Goal: Task Accomplishment & Management: Use online tool/utility

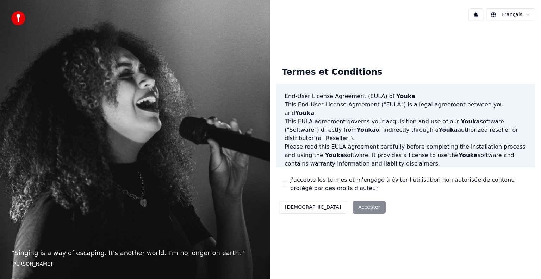
click at [333, 207] on div "Décliner Accepter" at bounding box center [332, 207] width 112 height 18
click at [286, 182] on button "J'accepte les termes et m'engage à éviter l'utilisation non autorisée de conten…" at bounding box center [285, 185] width 6 height 6
click at [352, 207] on button "Accepter" at bounding box center [368, 207] width 33 height 13
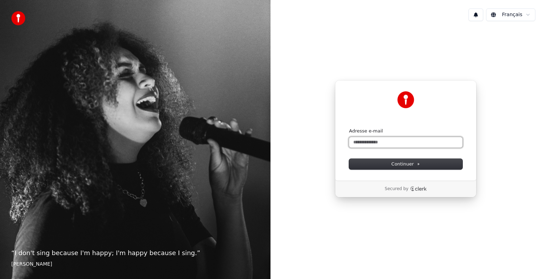
click at [365, 142] on input "Adresse e-mail" at bounding box center [405, 142] width 113 height 11
click at [383, 164] on button "Continuer" at bounding box center [405, 164] width 113 height 11
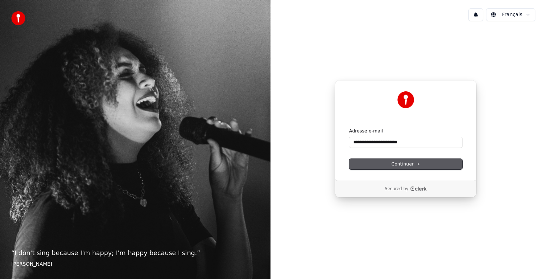
type input "**********"
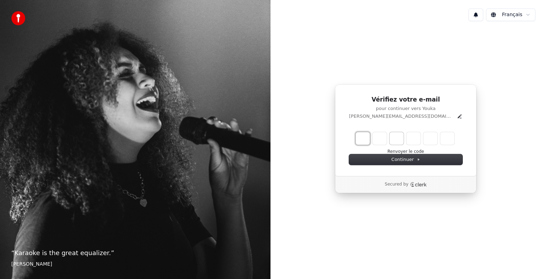
type input "*"
type input "**"
type input "*"
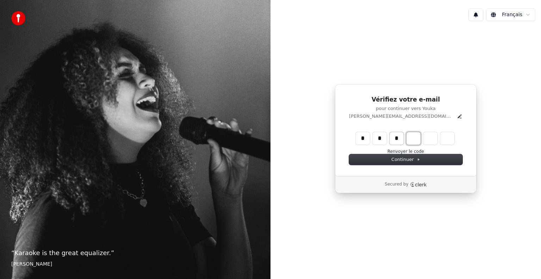
type input "***"
type input "*"
type input "****"
type input "*"
type input "******"
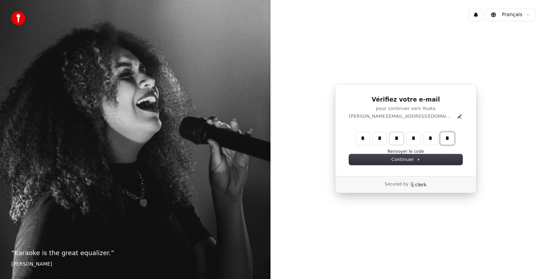
type input "*"
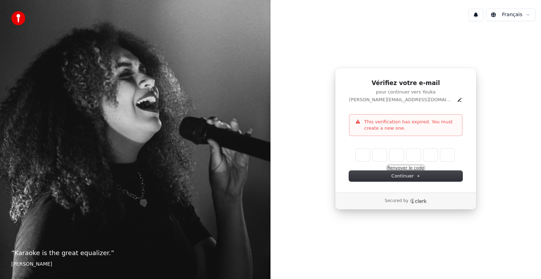
click at [403, 169] on button "Renvoyer le code" at bounding box center [405, 169] width 37 height 6
type input "*"
type input "**"
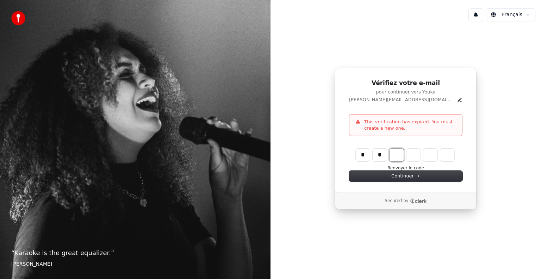
type input "*"
type input "***"
type input "*"
type input "****"
type input "*"
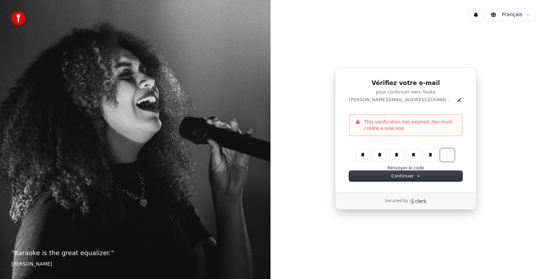
type input "******"
type input "*"
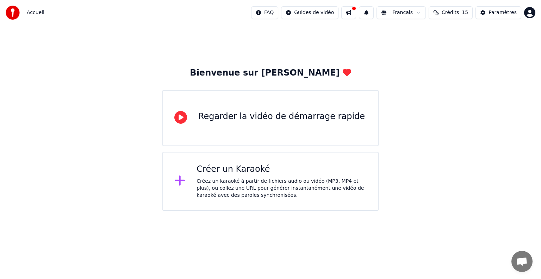
click at [180, 181] on icon at bounding box center [180, 181] width 10 height 10
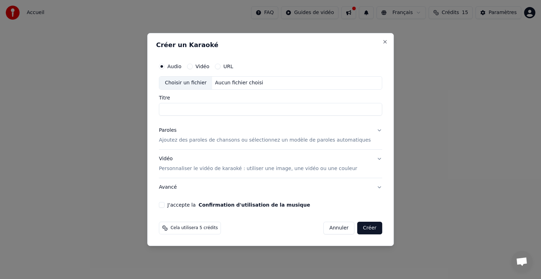
click at [199, 86] on div "Choisir un fichier" at bounding box center [185, 83] width 53 height 13
click at [220, 65] on button "URL" at bounding box center [218, 67] width 6 height 6
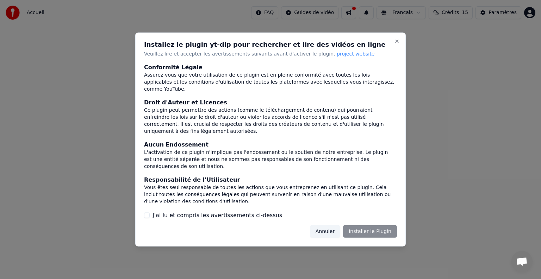
click at [151, 217] on div "J'ai lu et compris les avertissements ci-dessus" at bounding box center [270, 215] width 253 height 8
click at [148, 214] on button "J'ai lu et compris les avertissements ci-dessus" at bounding box center [147, 216] width 6 height 6
click at [358, 232] on button "Installer le Plugin" at bounding box center [370, 231] width 54 height 13
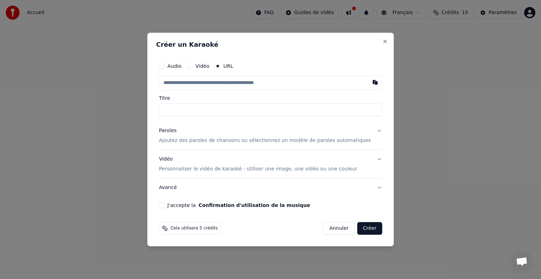
click at [195, 84] on input "text" at bounding box center [270, 83] width 223 height 14
paste input "**********"
type input "**********"
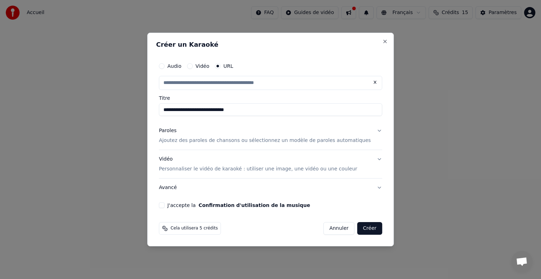
click at [256, 109] on input "**********" at bounding box center [270, 109] width 223 height 13
click at [340, 140] on p "Ajoutez des paroles de chansons ou sélectionnez un modèle de paroles automatiqu…" at bounding box center [265, 140] width 212 height 7
type input "**********"
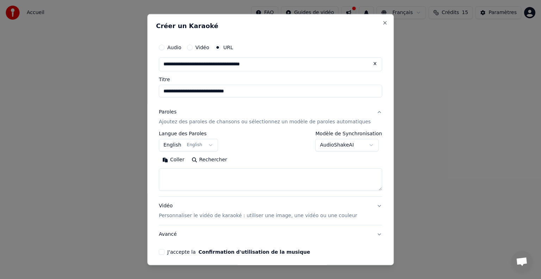
click at [211, 145] on body "**********" at bounding box center [270, 105] width 541 height 211
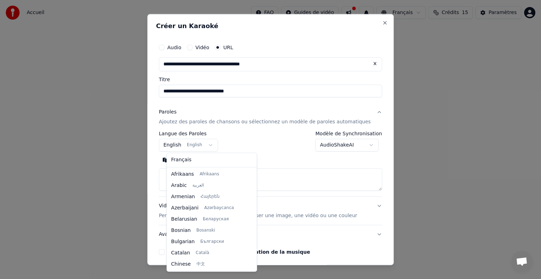
scroll to position [56, 0]
select select "**"
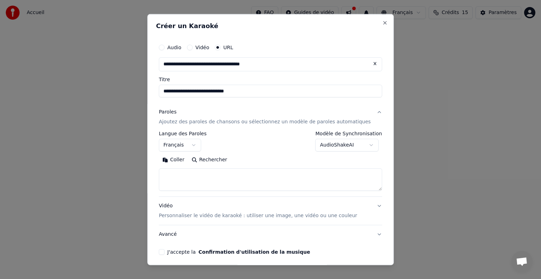
click at [194, 176] on textarea at bounding box center [270, 180] width 223 height 23
click at [219, 189] on textarea "**********" at bounding box center [260, 180] width 202 height 23
click at [243, 187] on textarea "**********" at bounding box center [260, 180] width 202 height 23
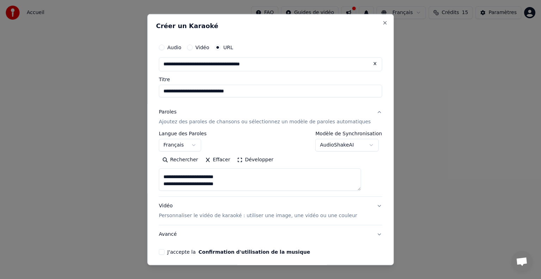
click at [187, 175] on textarea "**********" at bounding box center [260, 180] width 202 height 23
click at [178, 189] on textarea "**********" at bounding box center [260, 180] width 202 height 23
type textarea "**********"
click at [191, 215] on p "Personnaliser le vidéo de karaoké : utiliser une image, une vidéo ou une couleur" at bounding box center [258, 216] width 198 height 7
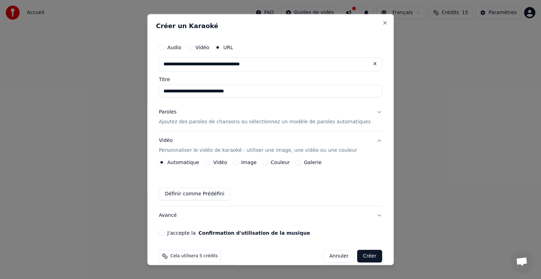
click at [164, 231] on button "J'accepte la Confirmation d'utilisation de la musique" at bounding box center [162, 234] width 6 height 6
click at [357, 254] on button "Créer" at bounding box center [369, 256] width 25 height 13
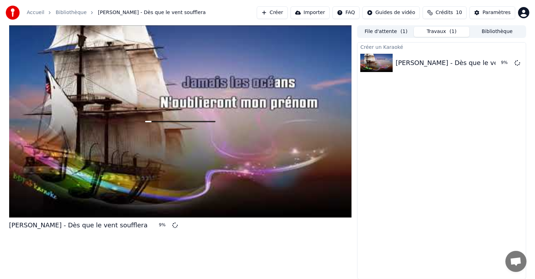
click at [354, 254] on div "[PERSON_NAME] - Dès que le vent soufflera 9 % File d'attente ( 1 ) Travaux ( 1 …" at bounding box center [268, 152] width 528 height 254
click at [452, 13] on span "Crédits" at bounding box center [443, 12] width 17 height 7
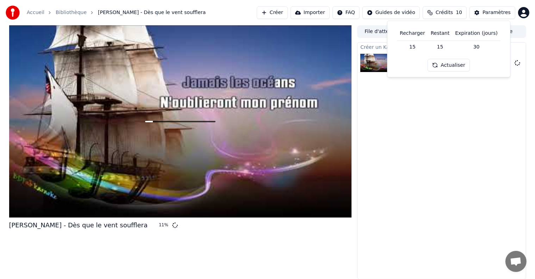
click at [405, 126] on div "Créer un Karaoké [PERSON_NAME] que le vent soufflera 11 %" at bounding box center [441, 161] width 169 height 238
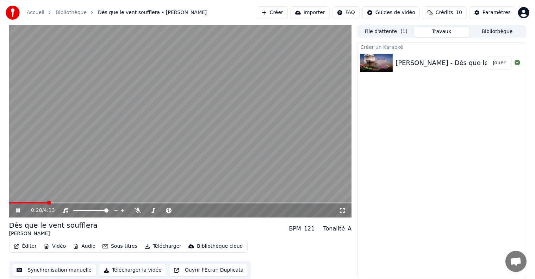
click at [275, 110] on video at bounding box center [180, 121] width 342 height 192
click at [269, 120] on video at bounding box center [180, 121] width 342 height 192
click at [493, 63] on button "Jouer" at bounding box center [499, 63] width 25 height 13
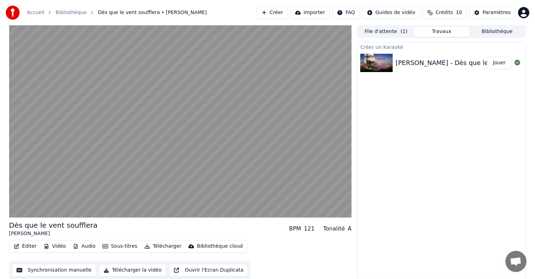
click at [378, 48] on div "Créer un Karaoké" at bounding box center [441, 47] width 168 height 8
click at [426, 32] on button "Travaux" at bounding box center [442, 32] width 56 height 10
click at [417, 69] on div "[PERSON_NAME] - Dès que le vent soufflera Jouer" at bounding box center [441, 63] width 168 height 24
click at [391, 31] on button "File d'attente ( 1 )" at bounding box center [386, 32] width 56 height 10
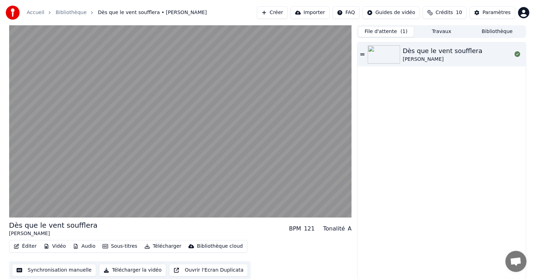
click at [429, 60] on div "[PERSON_NAME]" at bounding box center [443, 59] width 80 height 7
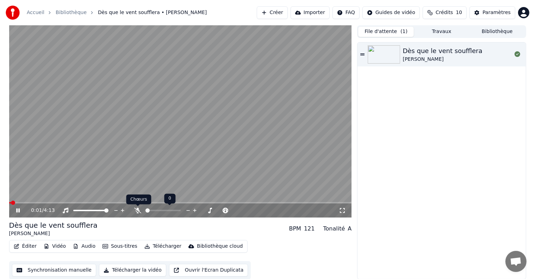
click at [136, 210] on icon at bounding box center [137, 211] width 7 height 6
click at [136, 210] on icon at bounding box center [138, 211] width 4 height 6
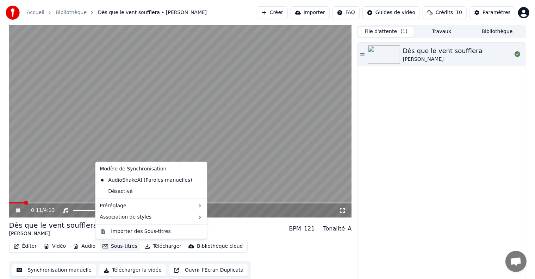
click at [125, 247] on button "Sous-titres" at bounding box center [120, 247] width 40 height 10
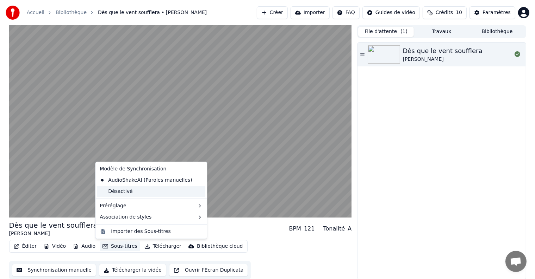
click at [118, 190] on div "Désactivé" at bounding box center [151, 191] width 108 height 11
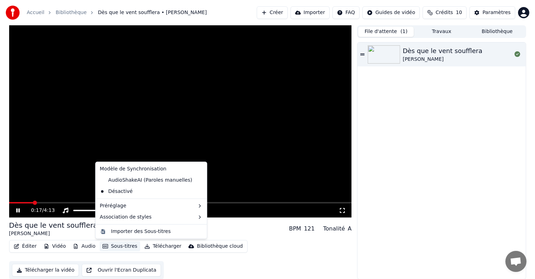
click at [121, 248] on button "Sous-titres" at bounding box center [120, 247] width 40 height 10
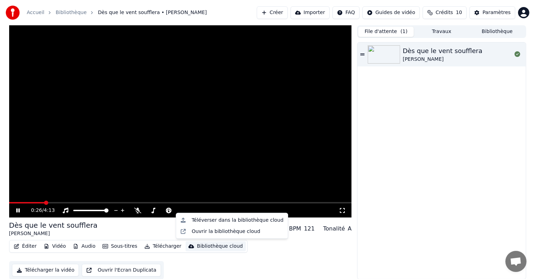
click at [410, 137] on div "Dès que le vent soufflera [PERSON_NAME]" at bounding box center [441, 161] width 168 height 237
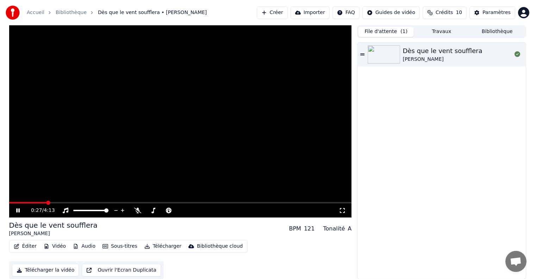
click at [284, 13] on button "Créer" at bounding box center [272, 12] width 31 height 13
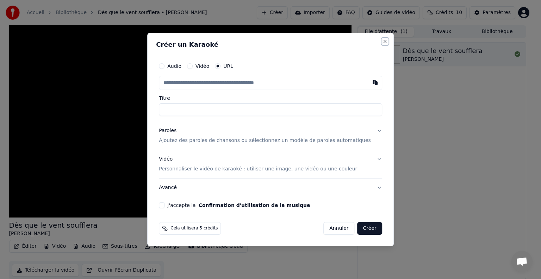
click at [382, 42] on button "Close" at bounding box center [385, 42] width 6 height 6
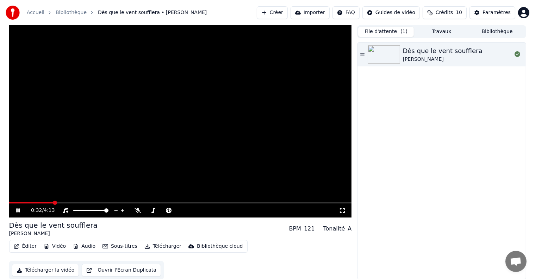
click at [17, 211] on icon at bounding box center [18, 211] width 4 height 4
click at [317, 14] on button "Importer" at bounding box center [309, 12] width 39 height 13
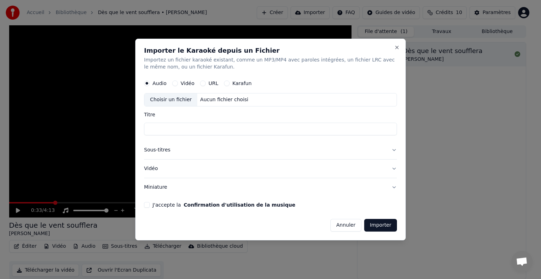
click at [201, 82] on button "URL" at bounding box center [203, 84] width 6 height 6
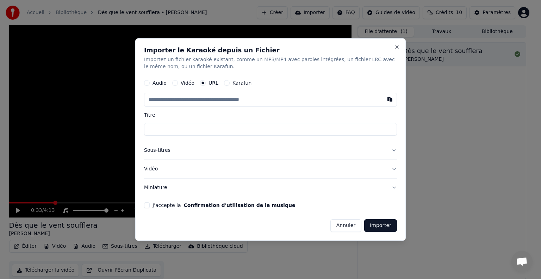
click at [198, 99] on input "text" at bounding box center [270, 100] width 253 height 14
paste input "**********"
type input "**********"
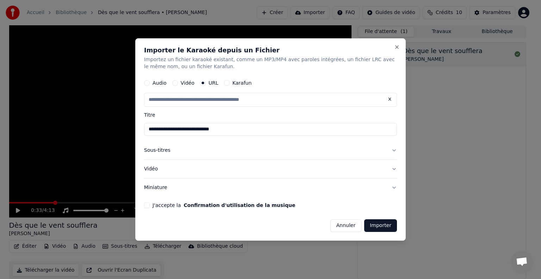
click at [185, 130] on input "**********" at bounding box center [270, 129] width 253 height 13
drag, startPoint x: 170, startPoint y: 130, endPoint x: 147, endPoint y: 126, distance: 22.8
click at [147, 126] on input "**********" at bounding box center [270, 129] width 253 height 13
type input "**********"
drag, startPoint x: 201, startPoint y: 131, endPoint x: 148, endPoint y: 132, distance: 53.1
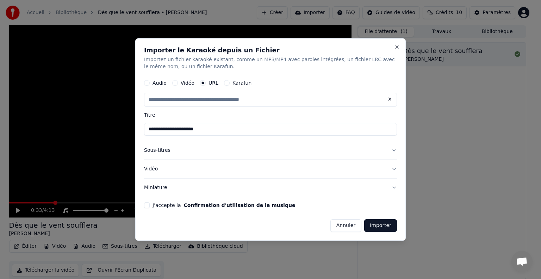
click at [148, 132] on input "**********" at bounding box center [270, 129] width 253 height 13
click at [150, 130] on input "**********" at bounding box center [270, 129] width 253 height 13
click at [192, 132] on input "**********" at bounding box center [270, 129] width 253 height 13
type input "**********"
click at [393, 149] on button "Sous-titres" at bounding box center [270, 150] width 253 height 18
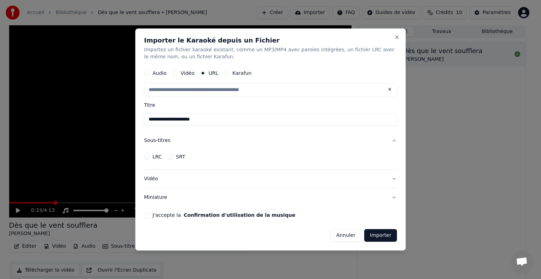
click at [392, 138] on button "Sous-titres" at bounding box center [270, 141] width 253 height 18
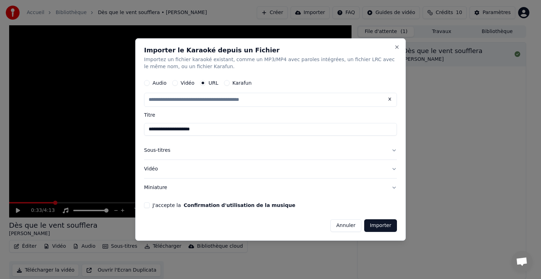
click at [293, 171] on button "Vidéo" at bounding box center [270, 169] width 253 height 18
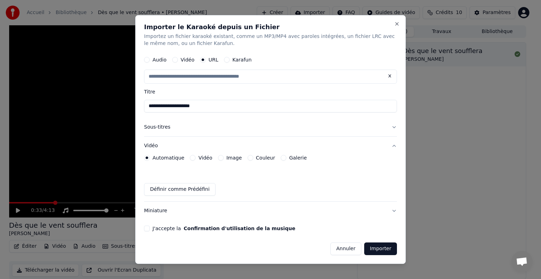
click at [394, 147] on button "Vidéo" at bounding box center [270, 146] width 253 height 18
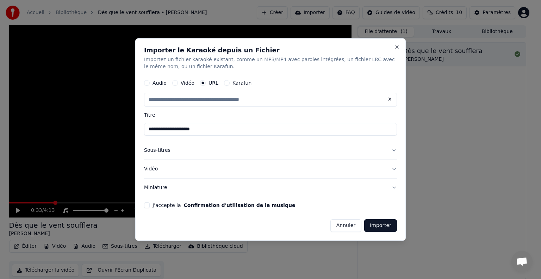
click at [393, 189] on button "Miniature" at bounding box center [270, 188] width 253 height 18
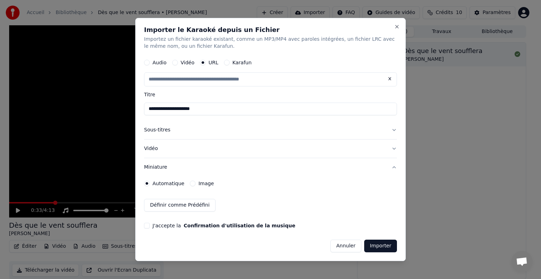
click at [393, 189] on div "Automatique Image" at bounding box center [270, 184] width 253 height 14
click at [393, 128] on button "Sous-titres" at bounding box center [270, 130] width 253 height 18
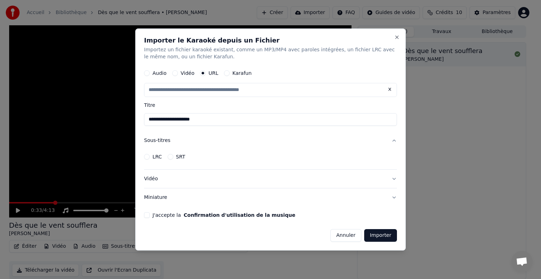
click at [155, 158] on label "LRC" at bounding box center [157, 156] width 10 height 5
click at [150, 158] on button "LRC" at bounding box center [147, 157] width 6 height 6
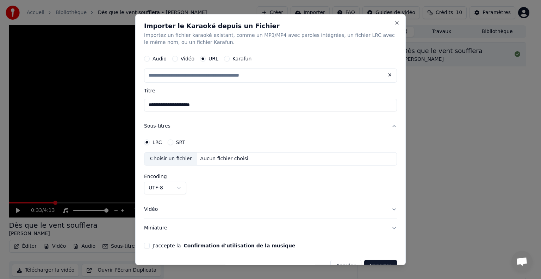
click at [169, 142] on button "SRT" at bounding box center [171, 143] width 6 height 6
click at [394, 22] on button "Close" at bounding box center [397, 23] width 6 height 6
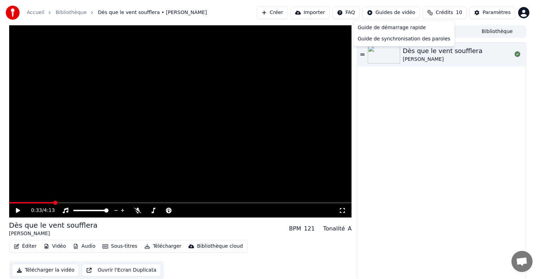
click at [392, 14] on html "Accueil Bibliothèque Dès que le vent soufflera • [PERSON_NAME] Importer FAQ Gui…" at bounding box center [270, 139] width 541 height 279
click at [392, 38] on div "Guide de synchronisation des paroles" at bounding box center [403, 38] width 98 height 11
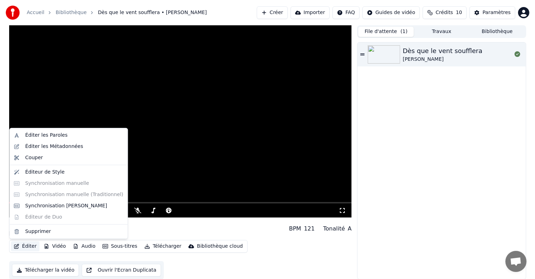
click at [17, 246] on icon "button" at bounding box center [17, 246] width 6 height 5
click at [45, 135] on div "Éditer les Paroles" at bounding box center [46, 135] width 42 height 7
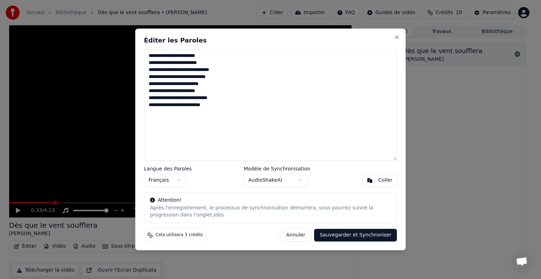
click at [210, 106] on textarea "**********" at bounding box center [270, 105] width 253 height 112
click at [160, 127] on textarea "**********" at bounding box center [270, 105] width 253 height 112
click at [194, 127] on textarea "**********" at bounding box center [270, 105] width 253 height 112
click at [166, 126] on textarea "**********" at bounding box center [270, 105] width 253 height 112
click at [194, 126] on textarea "**********" at bounding box center [270, 105] width 253 height 112
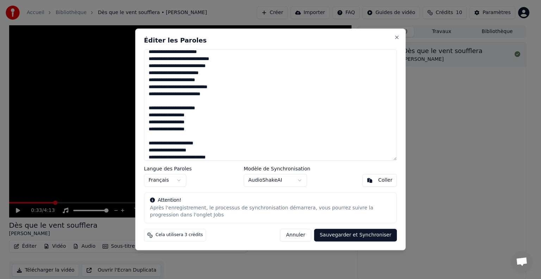
scroll to position [18, 0]
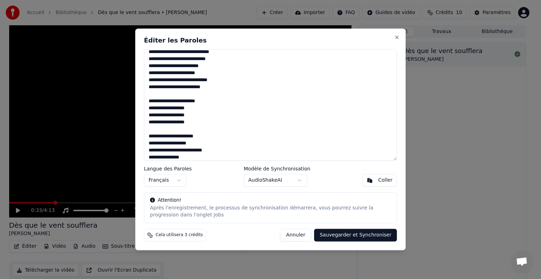
click at [150, 159] on textarea "**********" at bounding box center [270, 105] width 253 height 112
click at [191, 157] on textarea "**********" at bounding box center [270, 105] width 253 height 112
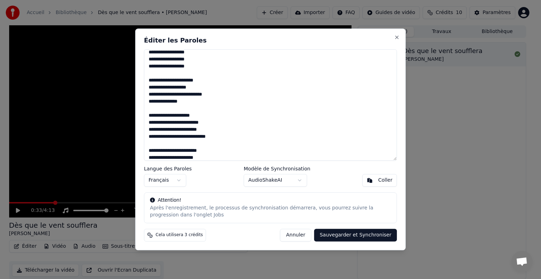
scroll to position [81, 0]
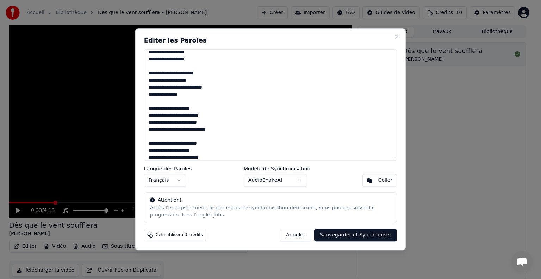
click at [168, 158] on textarea "**********" at bounding box center [270, 105] width 253 height 112
click at [205, 158] on textarea "**********" at bounding box center [270, 105] width 253 height 112
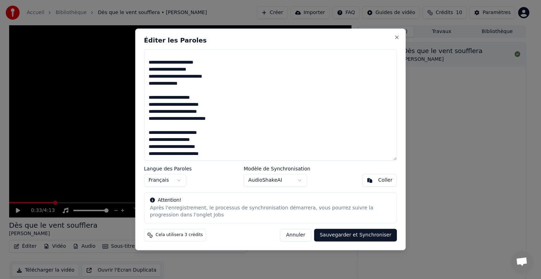
scroll to position [98, 0]
drag, startPoint x: 148, startPoint y: 52, endPoint x: 187, endPoint y: 76, distance: 45.8
click at [187, 76] on textarea "**********" at bounding box center [270, 105] width 253 height 112
click at [208, 149] on textarea "**********" at bounding box center [270, 105] width 253 height 112
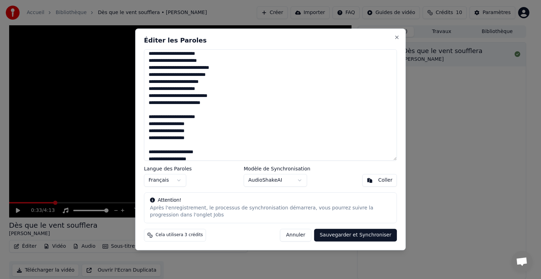
scroll to position [0, 0]
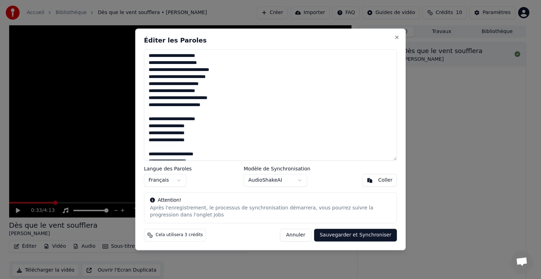
click at [206, 56] on textarea at bounding box center [270, 105] width 253 height 112
click at [189, 69] on textarea at bounding box center [270, 105] width 253 height 112
click at [218, 79] on textarea at bounding box center [270, 105] width 253 height 112
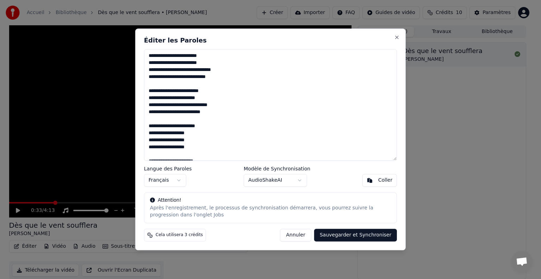
click at [182, 105] on textarea at bounding box center [270, 105] width 253 height 112
click at [206, 113] on textarea at bounding box center [270, 105] width 253 height 112
click at [201, 113] on textarea at bounding box center [270, 105] width 253 height 112
click at [150, 112] on textarea at bounding box center [270, 105] width 253 height 112
click at [151, 148] on textarea at bounding box center [270, 105] width 253 height 112
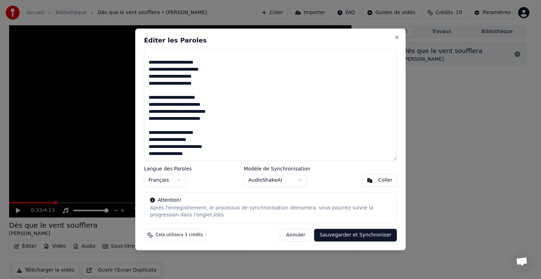
scroll to position [260, 0]
click at [334, 234] on button "Sauvegarder et Synchroniser" at bounding box center [355, 235] width 83 height 13
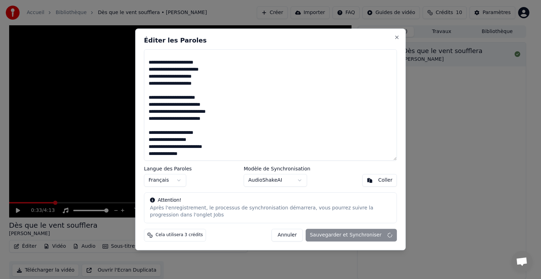
type textarea "**********"
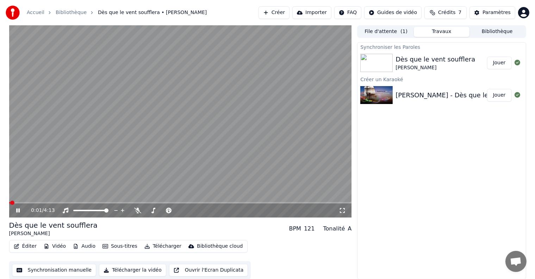
click at [11, 202] on span at bounding box center [9, 202] width 1 height 1
click at [194, 210] on span at bounding box center [194, 211] width 4 height 4
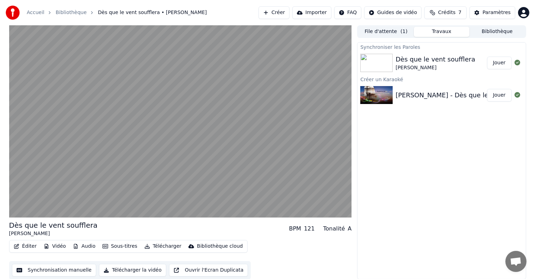
click at [197, 248] on div "Bibliothèque cloud" at bounding box center [220, 246] width 46 height 7
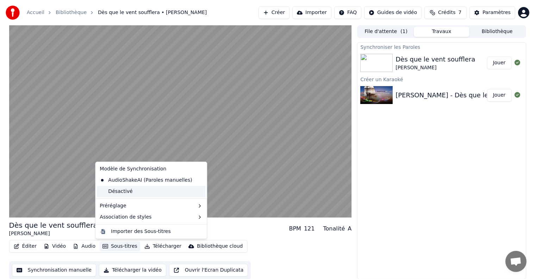
click at [106, 191] on div "Désactivé" at bounding box center [151, 191] width 108 height 11
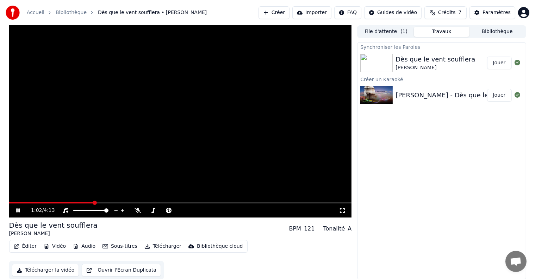
click at [117, 247] on button "Sous-titres" at bounding box center [120, 247] width 40 height 10
click at [360, 180] on div "Synchroniser les Paroles Dès que le vent soufflera [PERSON_NAME] un Karaoké [PE…" at bounding box center [441, 161] width 169 height 238
click at [10, 202] on span at bounding box center [9, 202] width 1 height 1
click at [9, 204] on span at bounding box center [11, 203] width 4 height 4
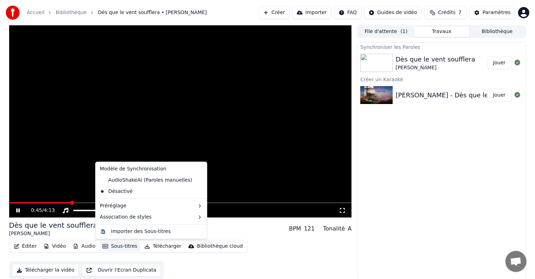
click at [115, 249] on button "Sous-titres" at bounding box center [120, 247] width 40 height 10
click at [115, 179] on div "AudioShakeAI (Paroles manuelles)" at bounding box center [146, 180] width 98 height 11
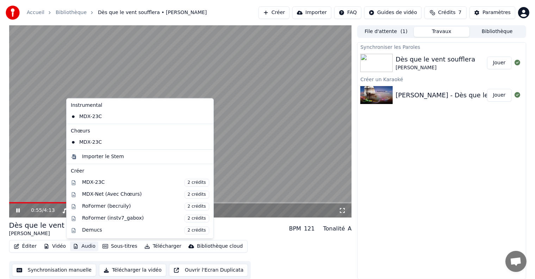
click at [82, 248] on button "Audio" at bounding box center [84, 247] width 28 height 10
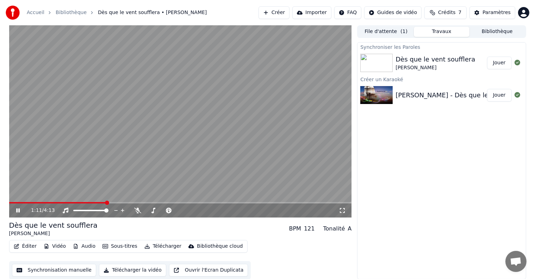
click at [197, 153] on video at bounding box center [180, 121] width 342 height 192
click at [9, 201] on span at bounding box center [11, 203] width 4 height 4
click at [4, 183] on div "0:00 / 4:13 Dès que le vent soufflera [PERSON_NAME] BPM 121 Tonalité A Éditer V…" at bounding box center [268, 152] width 528 height 254
click at [16, 211] on icon at bounding box center [18, 210] width 4 height 5
click at [56, 189] on video at bounding box center [180, 121] width 342 height 192
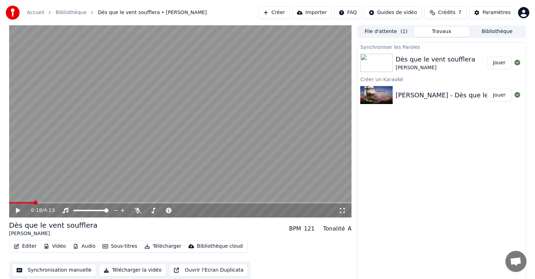
click at [23, 247] on button "Éditer" at bounding box center [25, 247] width 29 height 10
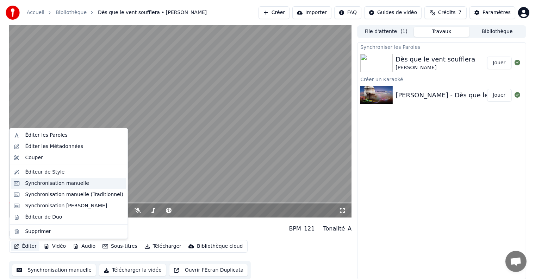
click at [49, 184] on div "Synchronisation manuelle" at bounding box center [57, 183] width 64 height 7
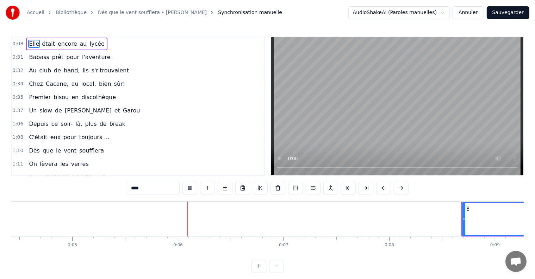
scroll to position [0, 550]
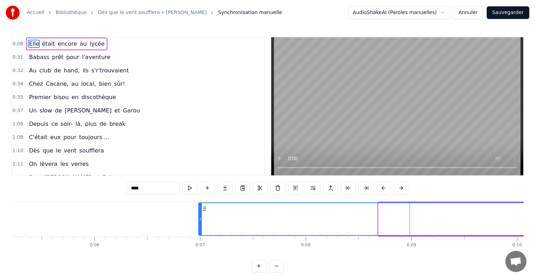
drag, startPoint x: 379, startPoint y: 220, endPoint x: 199, endPoint y: 218, distance: 179.8
click at [199, 218] on icon at bounding box center [200, 220] width 3 height 6
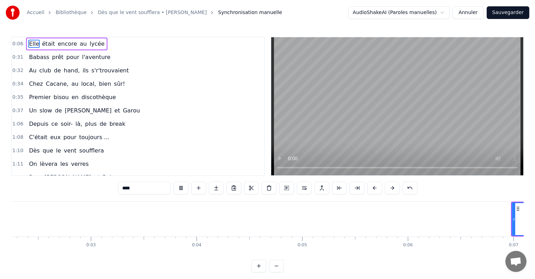
scroll to position [0, 181]
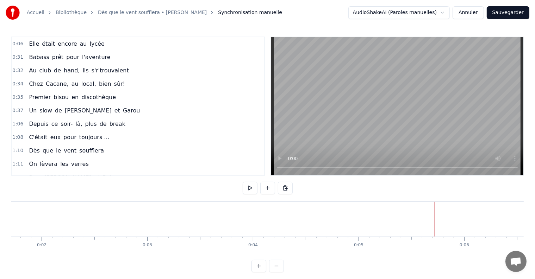
drag, startPoint x: 25, startPoint y: 44, endPoint x: 50, endPoint y: 40, distance: 25.5
click at [50, 40] on div "Elle était encore au lycée" at bounding box center [66, 44] width 81 height 13
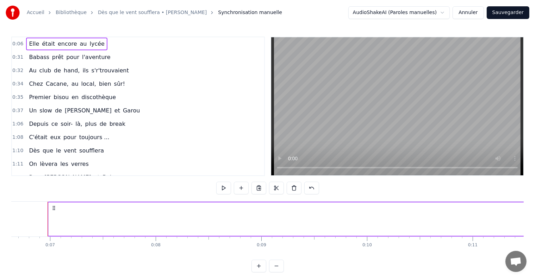
scroll to position [0, 701]
click at [29, 43] on span "Elle" at bounding box center [34, 44] width 12 height 8
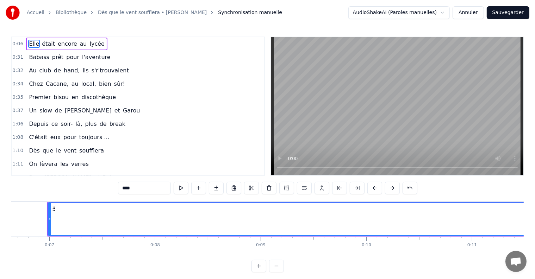
drag, startPoint x: 33, startPoint y: 46, endPoint x: 40, endPoint y: 46, distance: 7.8
click at [40, 46] on div "Elle était encore au lycée" at bounding box center [66, 44] width 81 height 13
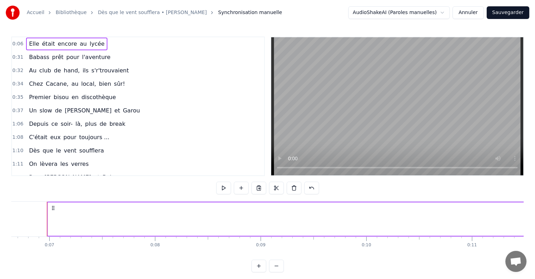
click at [32, 45] on span "Elle" at bounding box center [34, 44] width 12 height 8
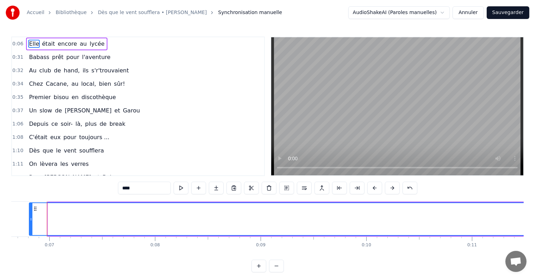
drag, startPoint x: 50, startPoint y: 227, endPoint x: 31, endPoint y: 237, distance: 21.3
click at [31, 237] on div "Elle était encore au [GEOGRAPHIC_DATA] prêt pour l'aventure Au club de hand, il…" at bounding box center [267, 228] width 512 height 53
drag, startPoint x: 58, startPoint y: 187, endPoint x: 138, endPoint y: 182, distance: 79.7
click at [138, 182] on div "0:06 Elle était encore au lycée 0:31 Babass prêt pour l'aventure 0:32 Au club d…" at bounding box center [267, 155] width 512 height 236
drag, startPoint x: 141, startPoint y: 223, endPoint x: 276, endPoint y: 207, distance: 136.1
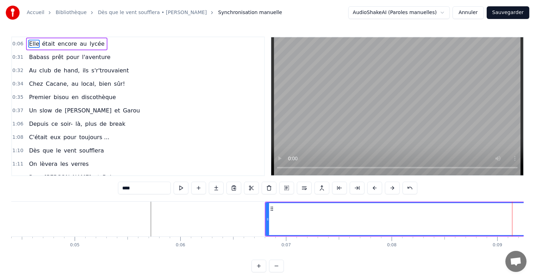
scroll to position [0, 462]
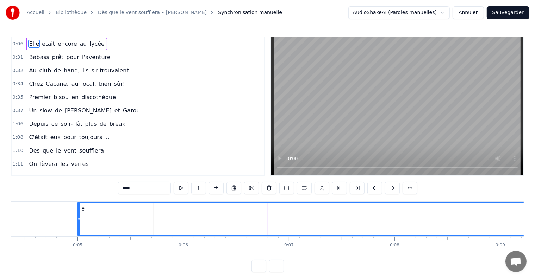
drag, startPoint x: 269, startPoint y: 221, endPoint x: 77, endPoint y: 221, distance: 191.4
click at [77, 221] on icon at bounding box center [78, 220] width 3 height 6
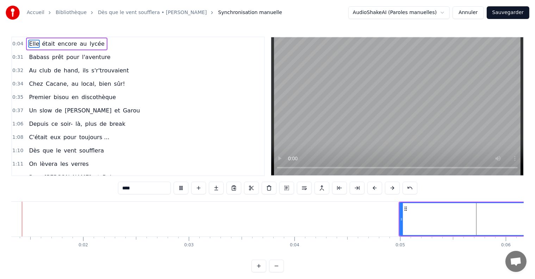
scroll to position [0, 126]
click at [413, 220] on icon at bounding box center [414, 220] width 3 height 6
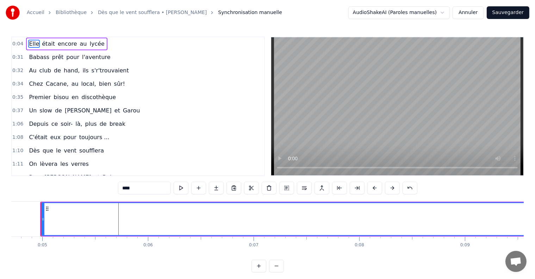
scroll to position [0, 512]
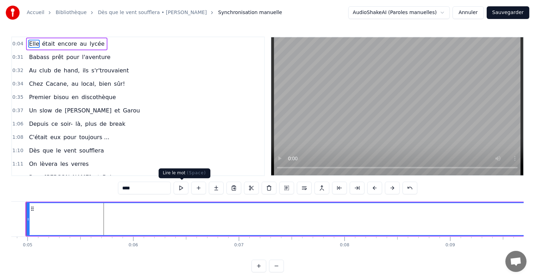
click at [180, 188] on button at bounding box center [180, 188] width 15 height 13
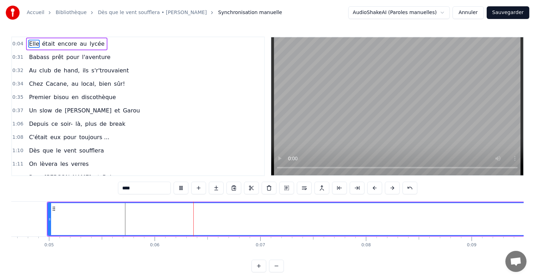
click at [180, 188] on button at bounding box center [180, 188] width 15 height 13
drag, startPoint x: 25, startPoint y: 42, endPoint x: 39, endPoint y: 43, distance: 14.8
click at [39, 43] on div "Elle était encore au lycée" at bounding box center [66, 44] width 81 height 13
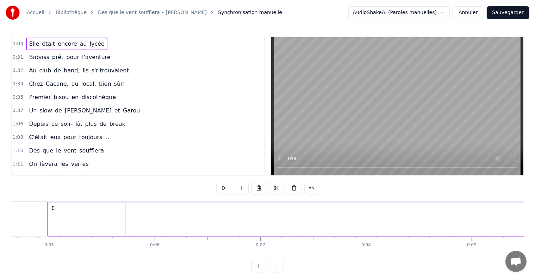
drag, startPoint x: 41, startPoint y: 42, endPoint x: 45, endPoint y: 62, distance: 20.2
click at [45, 62] on div "0:04 Elle était encore au lycée 0:31 Babass prêt pour l'aventure 0:32 Au club d…" at bounding box center [137, 107] width 253 height 140
click at [41, 43] on span "était" at bounding box center [48, 44] width 14 height 8
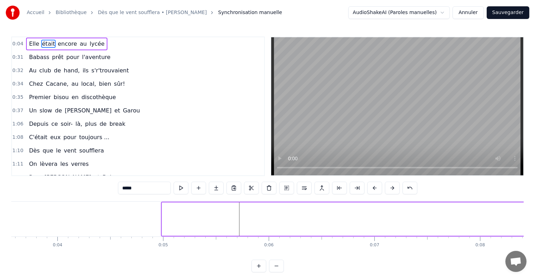
scroll to position [0, 391]
drag, startPoint x: 501, startPoint y: 213, endPoint x: 486, endPoint y: 215, distance: 15.2
type input "****"
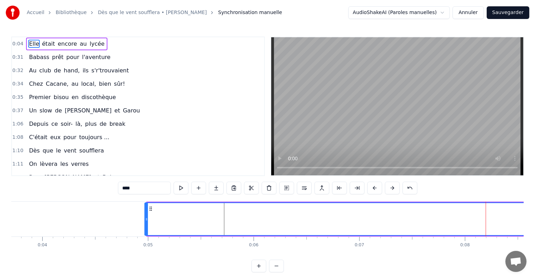
click at [145, 218] on icon at bounding box center [146, 220] width 3 height 6
drag, startPoint x: 145, startPoint y: 218, endPoint x: 149, endPoint y: 218, distance: 3.5
click at [149, 218] on icon at bounding box center [150, 220] width 3 height 6
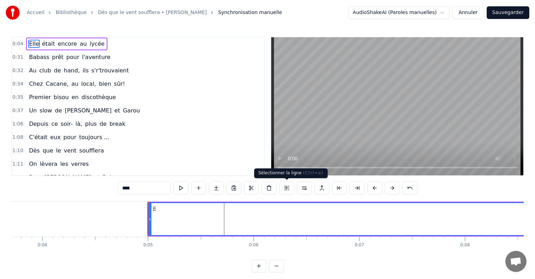
click at [287, 189] on button at bounding box center [286, 188] width 15 height 13
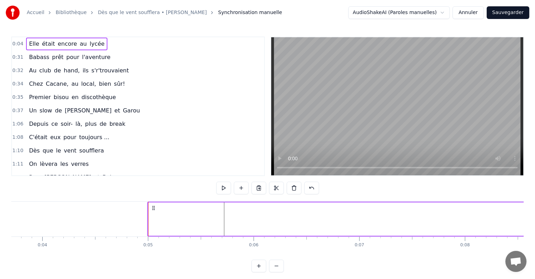
drag, startPoint x: 152, startPoint y: 217, endPoint x: 210, endPoint y: 220, distance: 57.8
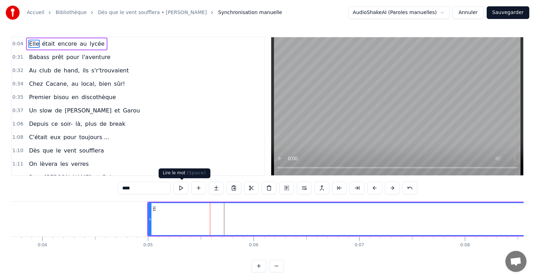
click at [180, 189] on button at bounding box center [180, 188] width 15 height 13
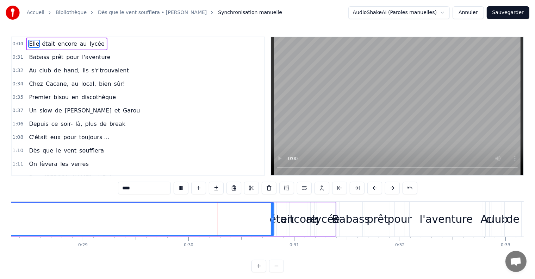
scroll to position [0, 3104]
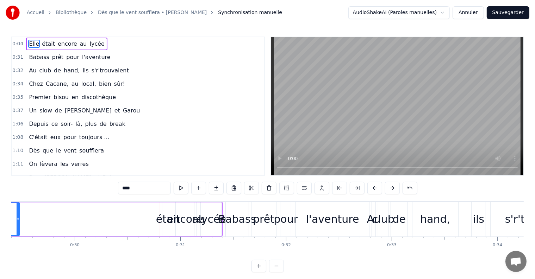
drag, startPoint x: 159, startPoint y: 229, endPoint x: 18, endPoint y: 226, distance: 140.5
click at [18, 226] on div at bounding box center [18, 219] width 3 height 32
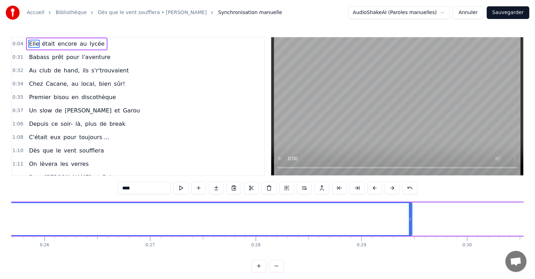
scroll to position [0, 2695]
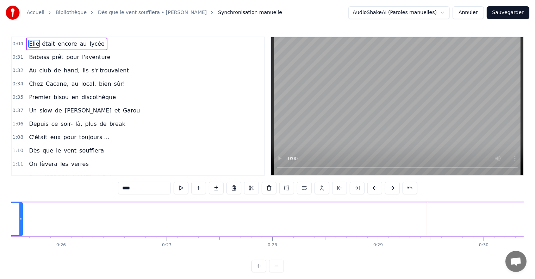
drag, startPoint x: 425, startPoint y: 219, endPoint x: 19, endPoint y: 229, distance: 405.9
click at [19, 229] on div at bounding box center [20, 219] width 3 height 32
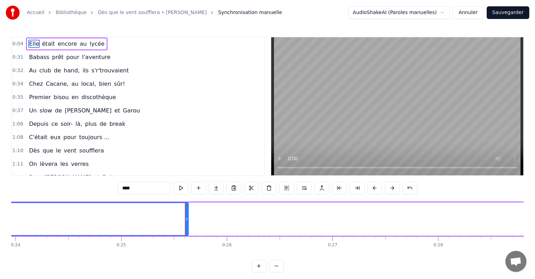
scroll to position [0, 2500]
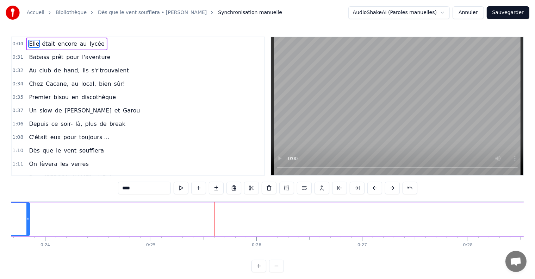
drag, startPoint x: 216, startPoint y: 223, endPoint x: 28, endPoint y: 218, distance: 188.7
click at [28, 218] on div at bounding box center [27, 219] width 3 height 32
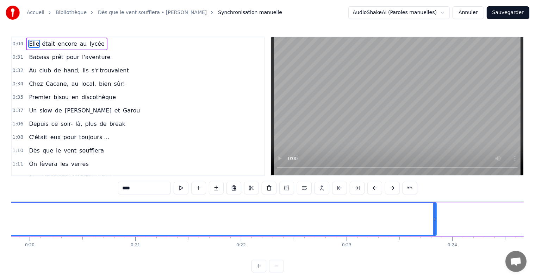
scroll to position [0, 2138]
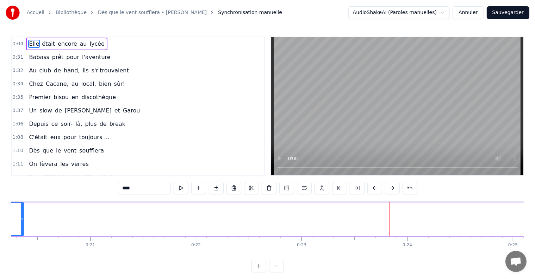
drag, startPoint x: 390, startPoint y: 219, endPoint x: 23, endPoint y: 226, distance: 367.1
click at [23, 226] on div at bounding box center [22, 219] width 3 height 32
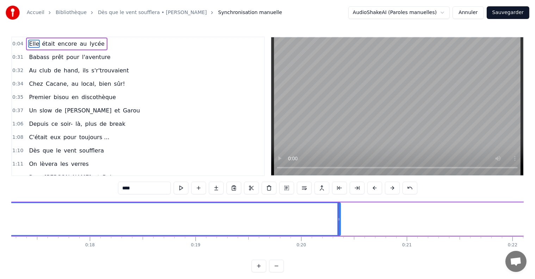
scroll to position [0, 1837]
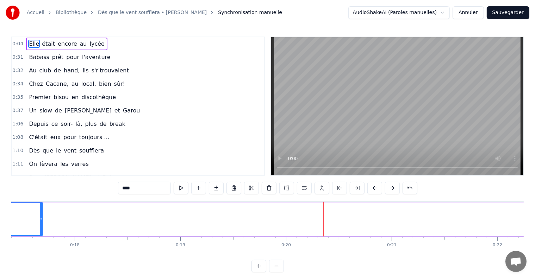
drag, startPoint x: 322, startPoint y: 218, endPoint x: 39, endPoint y: 218, distance: 283.6
click at [40, 218] on icon at bounding box center [41, 220] width 3 height 6
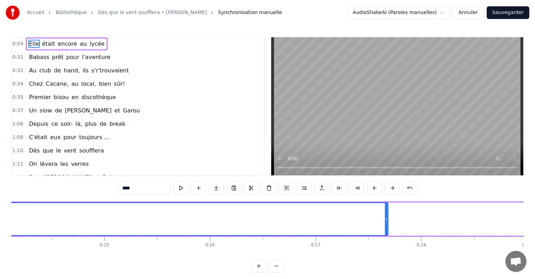
scroll to position [0, 1476]
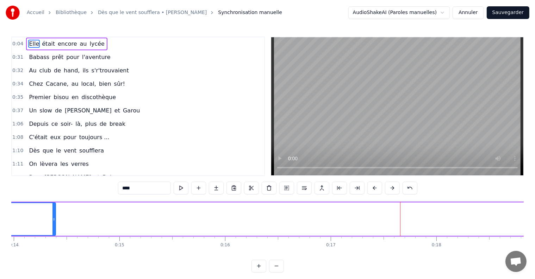
drag, startPoint x: 401, startPoint y: 220, endPoint x: 49, endPoint y: 222, distance: 351.6
click at [52, 222] on div at bounding box center [53, 219] width 3 height 32
drag, startPoint x: 487, startPoint y: 219, endPoint x: 19, endPoint y: 233, distance: 468.3
click at [19, 233] on div at bounding box center [19, 219] width 3 height 32
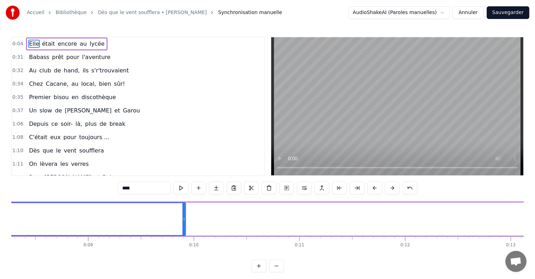
scroll to position [0, 798]
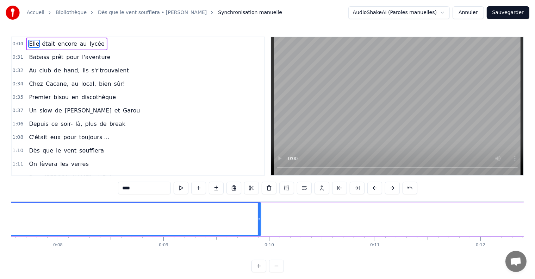
drag, startPoint x: 259, startPoint y: 214, endPoint x: 75, endPoint y: 218, distance: 183.4
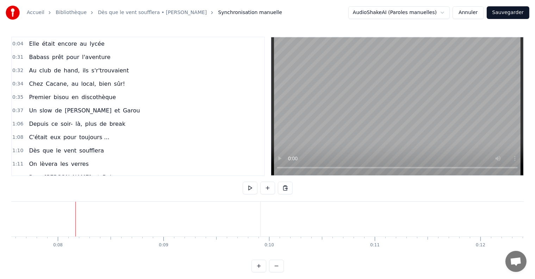
click at [260, 221] on div "Elle" at bounding box center [0, 219] width 519 height 35
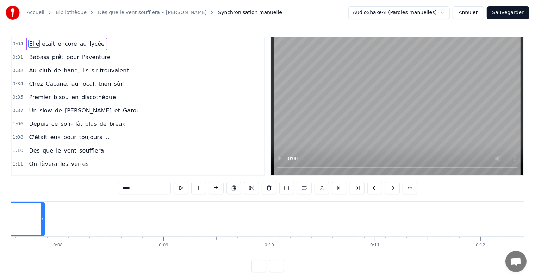
drag, startPoint x: 260, startPoint y: 221, endPoint x: 43, endPoint y: 218, distance: 217.5
click at [43, 218] on icon at bounding box center [42, 220] width 3 height 6
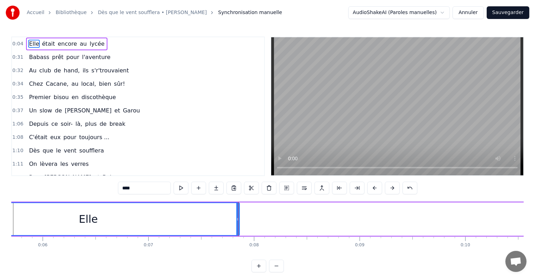
scroll to position [0, 557]
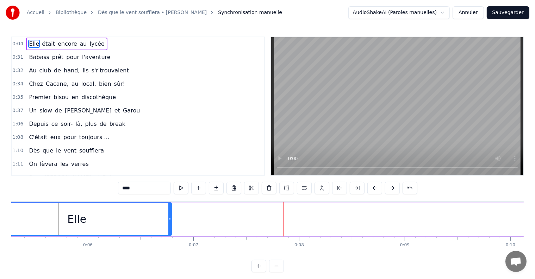
drag, startPoint x: 283, startPoint y: 217, endPoint x: 170, endPoint y: 222, distance: 113.1
click at [170, 222] on div at bounding box center [169, 219] width 3 height 32
drag, startPoint x: 169, startPoint y: 222, endPoint x: 151, endPoint y: 222, distance: 17.6
click at [151, 222] on div at bounding box center [152, 219] width 3 height 32
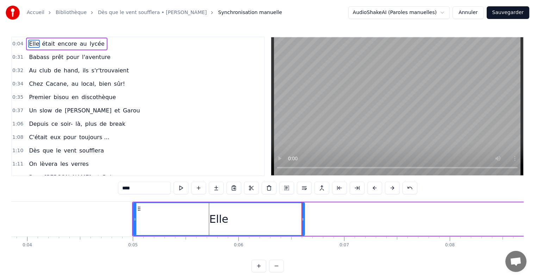
scroll to position [0, 407]
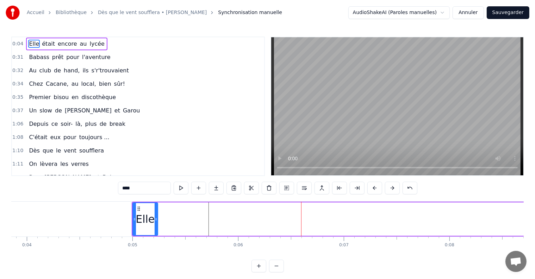
drag, startPoint x: 302, startPoint y: 220, endPoint x: 155, endPoint y: 226, distance: 146.5
click at [155, 226] on div at bounding box center [155, 219] width 3 height 32
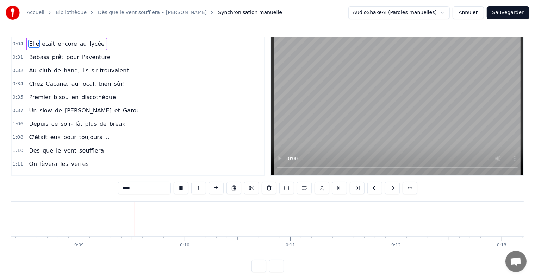
scroll to position [0, 896]
drag, startPoint x: 44, startPoint y: 215, endPoint x: 148, endPoint y: 207, distance: 104.5
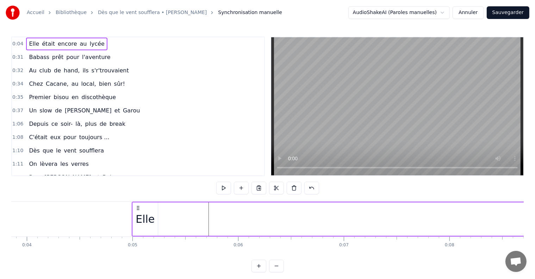
scroll to position [0, 437]
click at [121, 221] on div "Elle" at bounding box center [115, 220] width 19 height 16
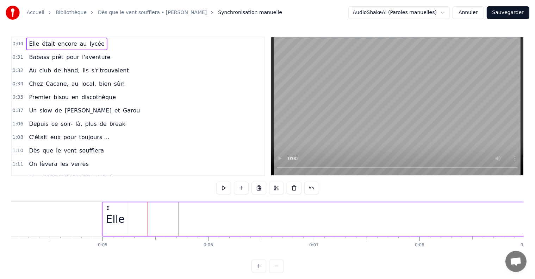
click at [43, 41] on span "était" at bounding box center [48, 44] width 14 height 8
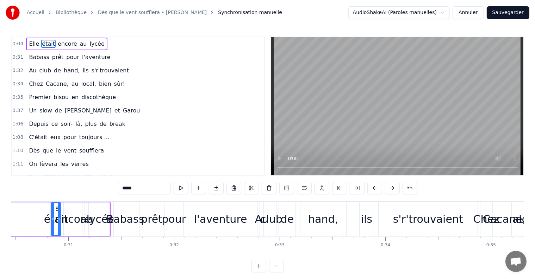
scroll to position [0, 3219]
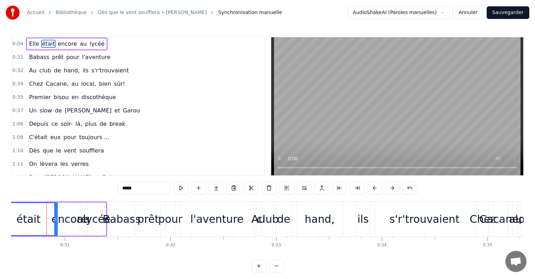
drag, startPoint x: 48, startPoint y: 221, endPoint x: 0, endPoint y: 218, distance: 47.9
click at [0, 218] on div "Accueil Bibliothèque Dès que le vent soufflera • [PERSON_NAME] manuelle AudioSh…" at bounding box center [267, 136] width 535 height 273
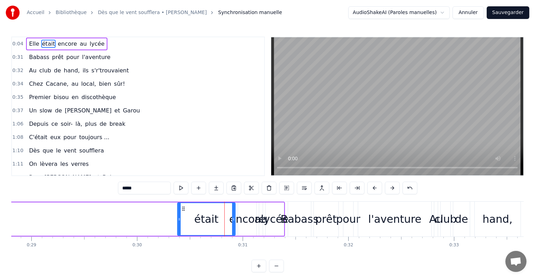
scroll to position [0, 3057]
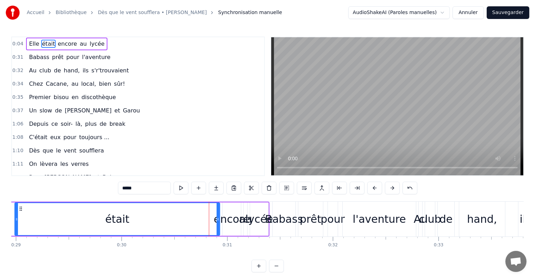
drag, startPoint x: 163, startPoint y: 220, endPoint x: 16, endPoint y: 220, distance: 147.1
click at [16, 220] on icon at bounding box center [16, 220] width 3 height 6
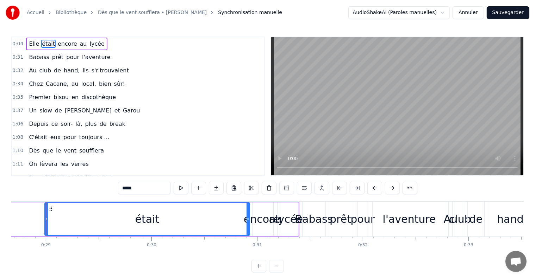
scroll to position [0, 3026]
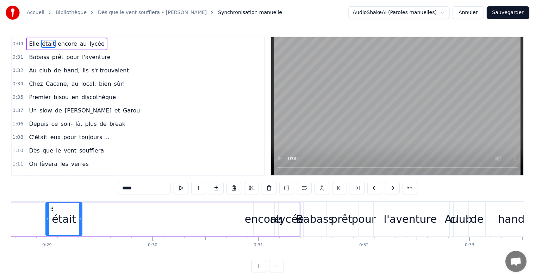
drag, startPoint x: 249, startPoint y: 220, endPoint x: 80, endPoint y: 227, distance: 169.1
click at [80, 227] on div at bounding box center [80, 219] width 3 height 32
click at [57, 42] on span "encore" at bounding box center [67, 44] width 21 height 8
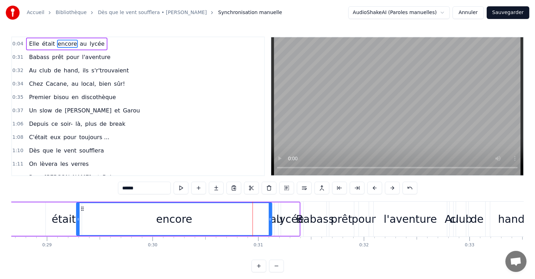
drag, startPoint x: 255, startPoint y: 218, endPoint x: 78, endPoint y: 220, distance: 177.0
click at [78, 220] on icon at bounding box center [78, 220] width 3 height 6
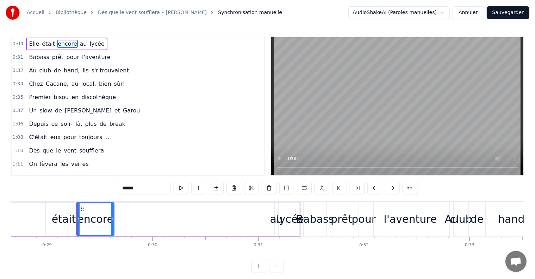
drag, startPoint x: 271, startPoint y: 217, endPoint x: 113, endPoint y: 217, distance: 157.7
click at [113, 217] on icon at bounding box center [112, 220] width 3 height 6
click at [276, 221] on div "au" at bounding box center [276, 220] width 13 height 16
type input "**"
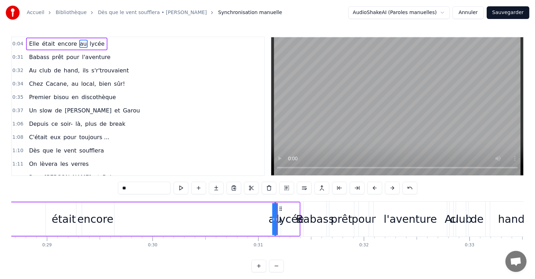
drag, startPoint x: 275, startPoint y: 221, endPoint x: 122, endPoint y: 225, distance: 152.4
click at [79, 44] on span "au" at bounding box center [83, 44] width 8 height 8
drag, startPoint x: 272, startPoint y: 219, endPoint x: 153, endPoint y: 222, distance: 119.7
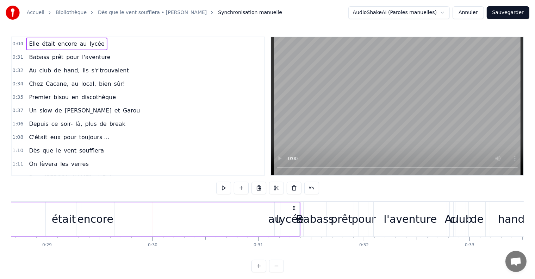
click at [275, 222] on div "au" at bounding box center [274, 220] width 13 height 16
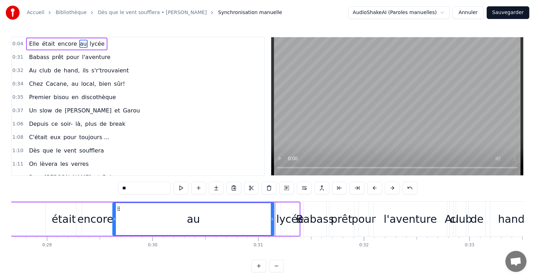
drag, startPoint x: 275, startPoint y: 218, endPoint x: 113, endPoint y: 212, distance: 162.0
click at [113, 212] on div at bounding box center [114, 219] width 3 height 32
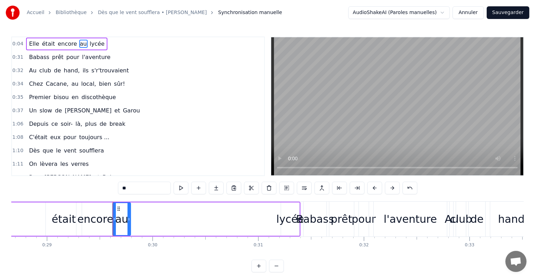
drag, startPoint x: 272, startPoint y: 220, endPoint x: 128, endPoint y: 219, distance: 143.2
click at [128, 219] on icon at bounding box center [128, 220] width 3 height 6
click at [89, 44] on span "lycée" at bounding box center [97, 44] width 16 height 8
type input "*****"
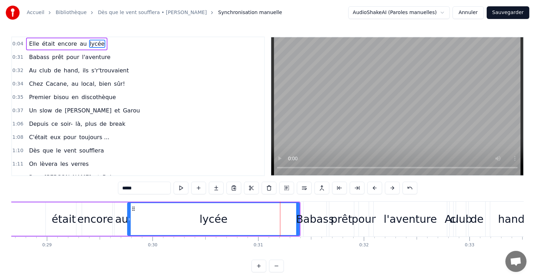
drag, startPoint x: 282, startPoint y: 220, endPoint x: 129, endPoint y: 222, distance: 153.5
click at [129, 222] on div at bounding box center [129, 219] width 3 height 32
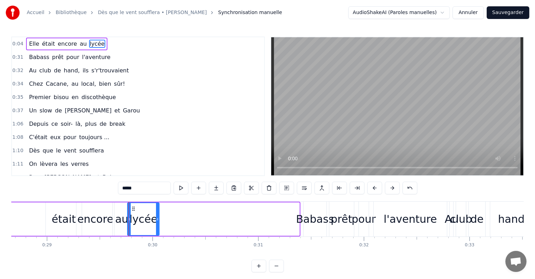
drag, startPoint x: 297, startPoint y: 220, endPoint x: 157, endPoint y: 227, distance: 140.2
click at [157, 227] on div at bounding box center [157, 219] width 3 height 32
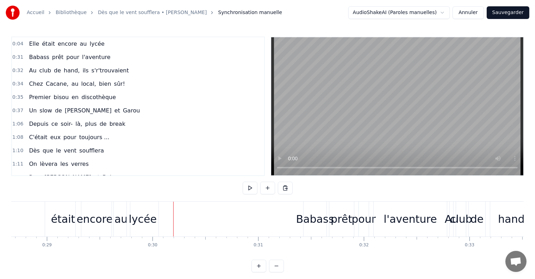
click at [37, 57] on span "Babass" at bounding box center [38, 57] width 21 height 8
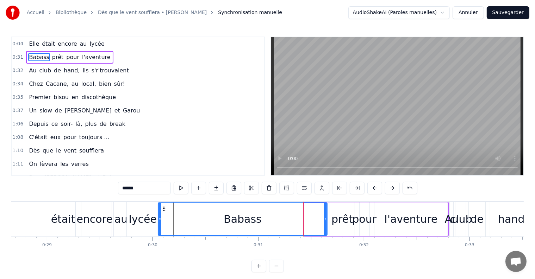
drag, startPoint x: 305, startPoint y: 219, endPoint x: 159, endPoint y: 221, distance: 146.1
click at [159, 221] on icon at bounding box center [159, 220] width 3 height 6
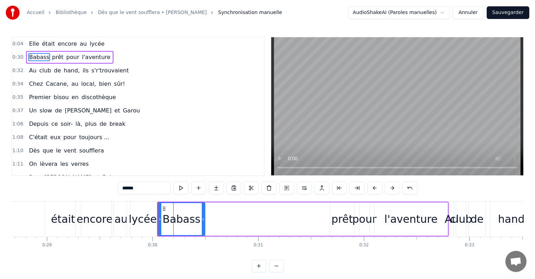
drag, startPoint x: 325, startPoint y: 219, endPoint x: 203, endPoint y: 221, distance: 122.1
click at [203, 221] on icon at bounding box center [203, 220] width 3 height 6
click at [51, 56] on span "prêt" at bounding box center [57, 57] width 13 height 8
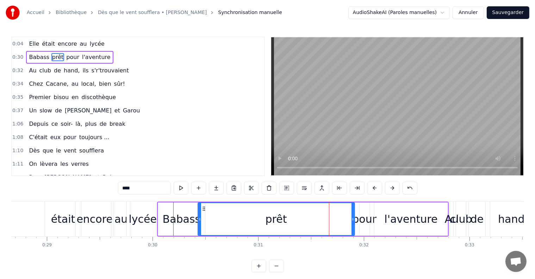
drag, startPoint x: 331, startPoint y: 224, endPoint x: 199, endPoint y: 226, distance: 132.0
click at [199, 226] on div at bounding box center [199, 219] width 3 height 32
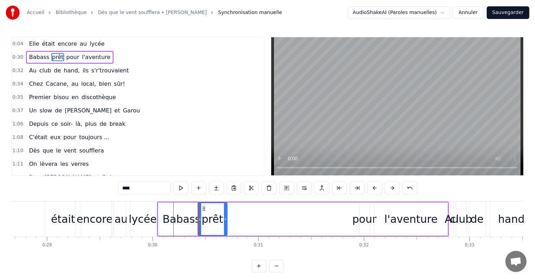
drag, startPoint x: 352, startPoint y: 219, endPoint x: 224, endPoint y: 220, distance: 128.1
click at [224, 220] on icon at bounding box center [225, 220] width 3 height 6
click at [65, 56] on span "pour" at bounding box center [72, 57] width 14 height 8
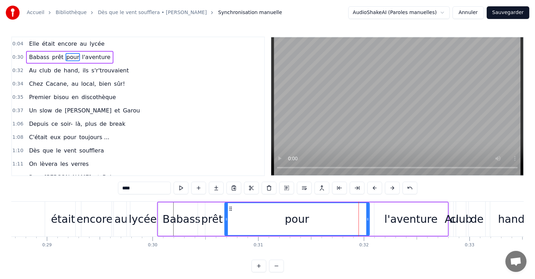
drag, startPoint x: 360, startPoint y: 220, endPoint x: 225, endPoint y: 211, distance: 135.4
click at [225, 211] on div at bounding box center [226, 219] width 3 height 32
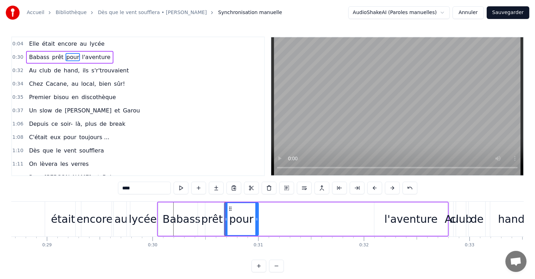
drag, startPoint x: 367, startPoint y: 218, endPoint x: 256, endPoint y: 222, distance: 111.3
click at [256, 222] on div at bounding box center [256, 219] width 3 height 32
click at [87, 57] on span "l'aventure" at bounding box center [96, 57] width 30 height 8
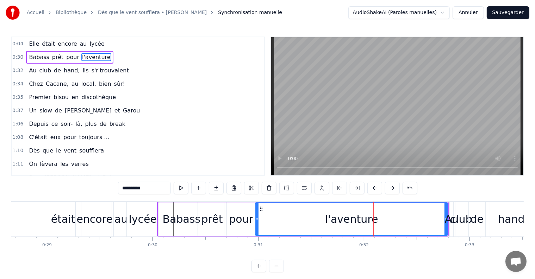
drag, startPoint x: 377, startPoint y: 220, endPoint x: 258, endPoint y: 223, distance: 119.0
click at [258, 223] on div at bounding box center [256, 219] width 3 height 32
click at [445, 219] on div "Au" at bounding box center [451, 220] width 14 height 16
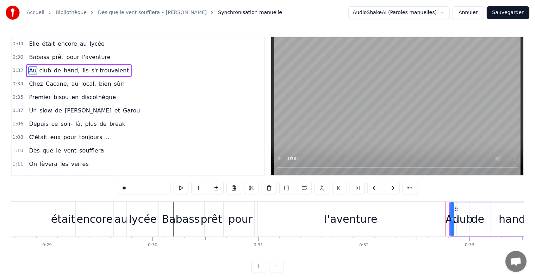
click at [398, 224] on div "l'aventure" at bounding box center [350, 219] width 192 height 35
type input "**********"
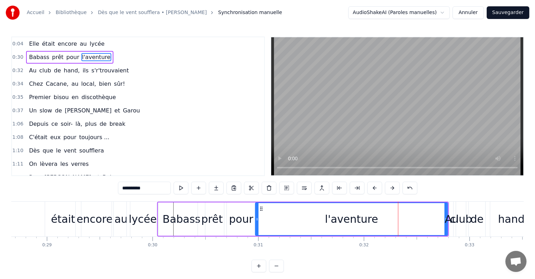
drag, startPoint x: 446, startPoint y: 219, endPoint x: 313, endPoint y: 223, distance: 132.4
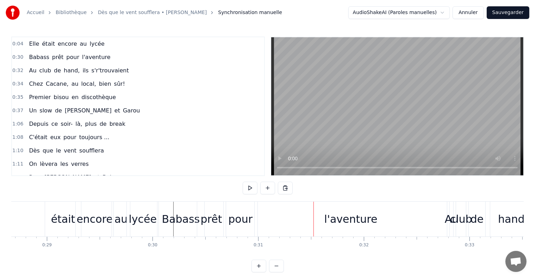
click at [435, 222] on div "l'aventure" at bounding box center [350, 219] width 192 height 35
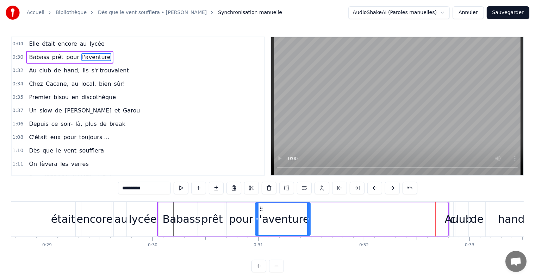
drag, startPoint x: 444, startPoint y: 221, endPoint x: 307, endPoint y: 227, distance: 137.4
click at [307, 227] on div at bounding box center [308, 219] width 3 height 32
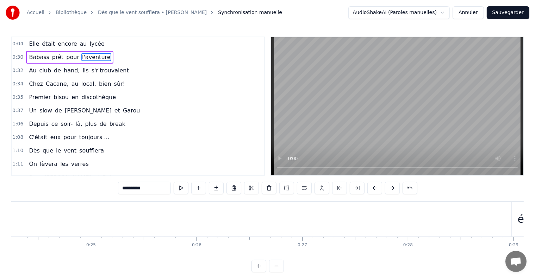
scroll to position [0, 2590]
click at [41, 44] on span "était" at bounding box center [48, 44] width 14 height 8
type input "*****"
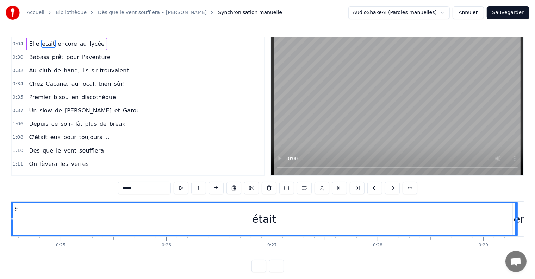
drag, startPoint x: 483, startPoint y: 221, endPoint x: 11, endPoint y: 220, distance: 471.6
click at [11, 220] on icon at bounding box center [12, 220] width 3 height 6
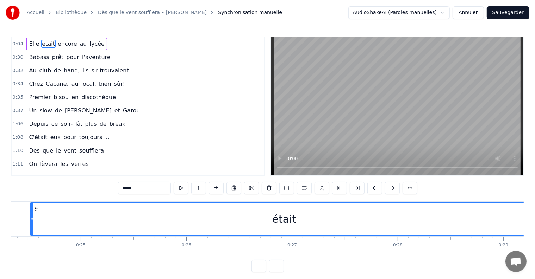
scroll to position [0, 2554]
drag, startPoint x: 47, startPoint y: 220, endPoint x: 0, endPoint y: 219, distance: 47.2
click at [0, 219] on div "Accueil Bibliothèque Dès que le vent soufflera • [PERSON_NAME] manuelle AudioSh…" at bounding box center [267, 136] width 535 height 273
drag, startPoint x: 52, startPoint y: 222, endPoint x: 84, endPoint y: 225, distance: 31.8
click at [84, 225] on div "était" at bounding box center [276, 219] width 554 height 32
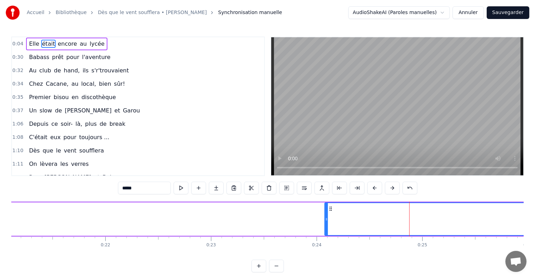
scroll to position [0, 2198]
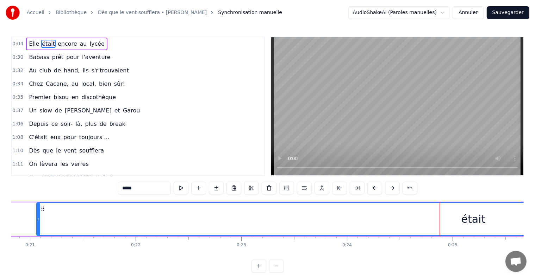
drag, startPoint x: 355, startPoint y: 218, endPoint x: 37, endPoint y: 211, distance: 318.2
click at [37, 211] on div at bounding box center [38, 219] width 3 height 32
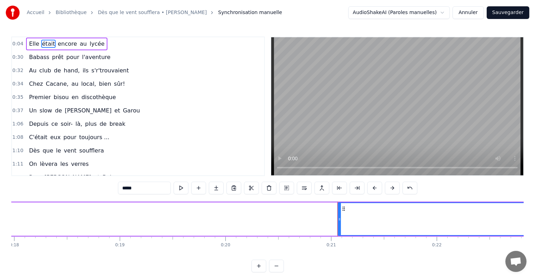
scroll to position [0, 1912]
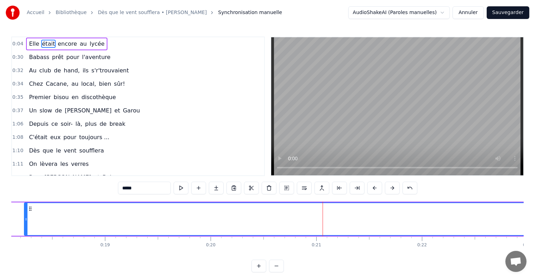
drag, startPoint x: 324, startPoint y: 224, endPoint x: 25, endPoint y: 210, distance: 299.5
click at [25, 210] on div at bounding box center [26, 219] width 3 height 32
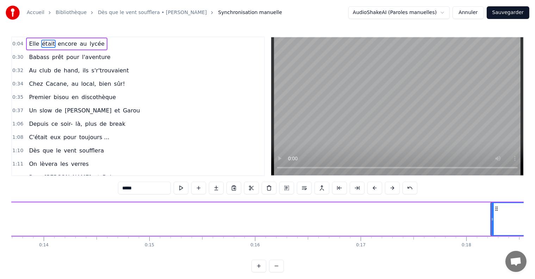
scroll to position [0, 1521]
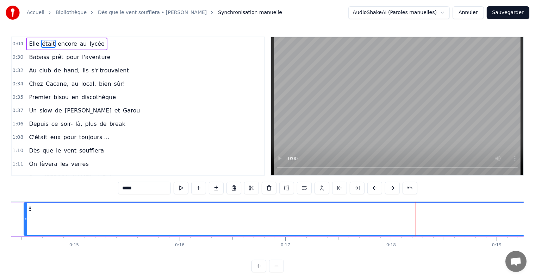
drag, startPoint x: 416, startPoint y: 225, endPoint x: 23, endPoint y: 225, distance: 393.1
click at [24, 225] on div at bounding box center [25, 219] width 3 height 32
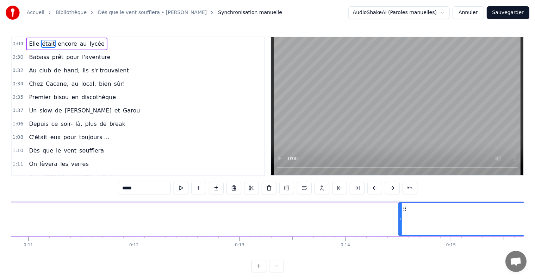
scroll to position [0, 1115]
drag, startPoint x: 429, startPoint y: 220, endPoint x: 263, endPoint y: 223, distance: 165.8
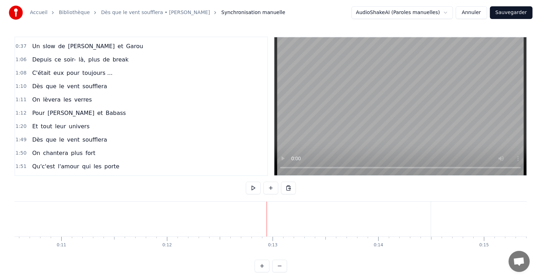
scroll to position [0, 0]
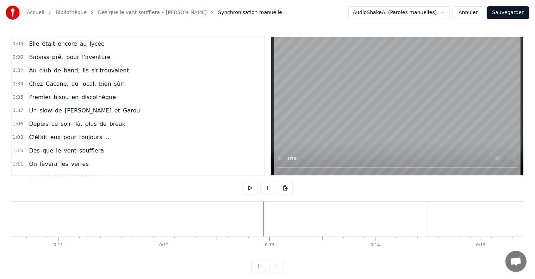
click at [474, 12] on button "Annuler" at bounding box center [467, 12] width 31 height 13
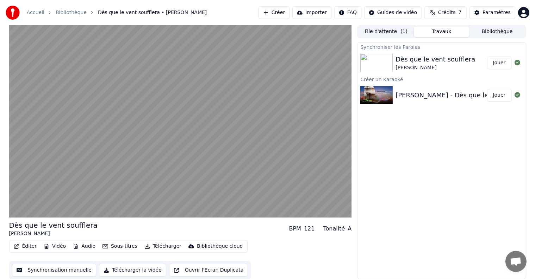
drag, startPoint x: 296, startPoint y: 13, endPoint x: 290, endPoint y: 13, distance: 6.3
click at [291, 13] on div "Créer Importer FAQ Guides de vidéo Crédits 7 Paramètres" at bounding box center [393, 12] width 271 height 13
click at [289, 13] on button "Créer" at bounding box center [273, 12] width 31 height 13
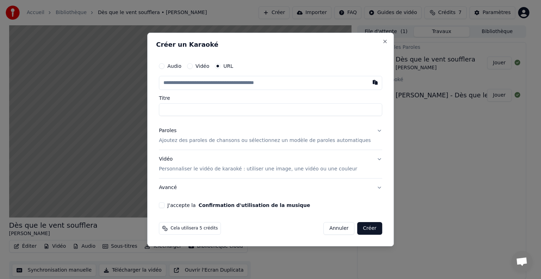
click at [234, 85] on input "text" at bounding box center [270, 83] width 223 height 14
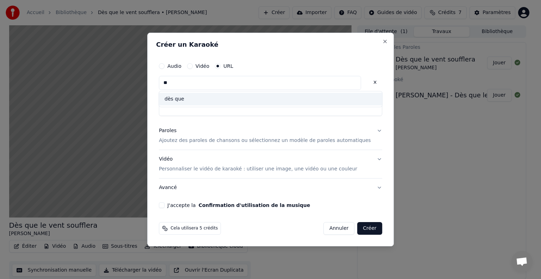
type input "*"
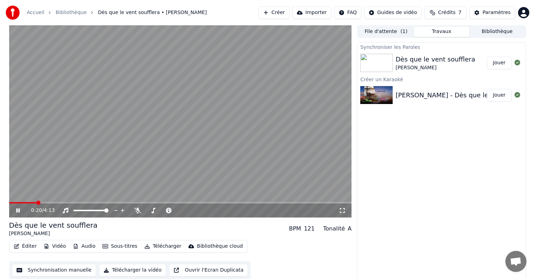
click at [18, 210] on icon at bounding box center [18, 211] width 4 height 4
click at [284, 12] on button "Créer" at bounding box center [273, 12] width 31 height 13
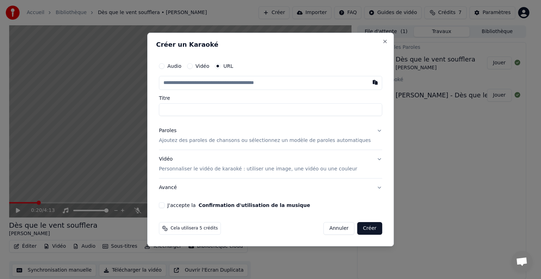
click at [197, 84] on input "text" at bounding box center [270, 83] width 223 height 14
type input "**********"
click at [191, 112] on input "**********" at bounding box center [270, 109] width 223 height 13
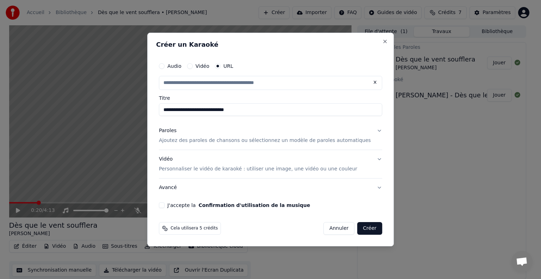
drag, startPoint x: 251, startPoint y: 111, endPoint x: 172, endPoint y: 109, distance: 78.5
click at [172, 109] on input "**********" at bounding box center [270, 109] width 223 height 13
type input "**********"
click at [343, 143] on p "Ajoutez des paroles de chansons ou sélectionnez un modèle de paroles automatiqu…" at bounding box center [265, 140] width 212 height 7
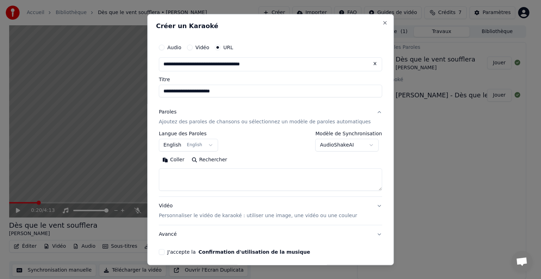
click at [201, 174] on textarea at bounding box center [270, 180] width 223 height 23
click at [207, 188] on textarea "**********" at bounding box center [260, 180] width 202 height 23
click at [241, 186] on textarea "**********" at bounding box center [260, 180] width 202 height 23
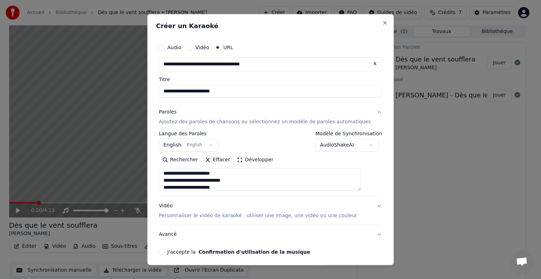
click at [173, 187] on textarea "**********" at bounding box center [260, 180] width 202 height 23
click at [231, 189] on textarea "**********" at bounding box center [260, 180] width 202 height 23
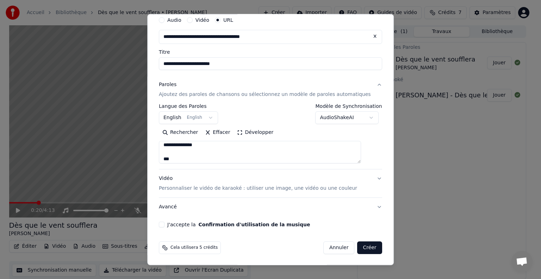
click at [187, 160] on textarea "**********" at bounding box center [260, 152] width 202 height 23
click at [210, 160] on textarea "**********" at bounding box center [260, 152] width 202 height 23
click at [221, 160] on textarea "**********" at bounding box center [260, 152] width 202 height 23
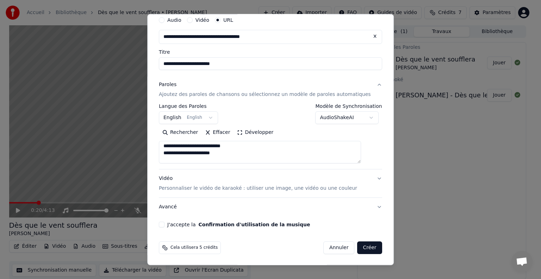
click at [355, 163] on div "**********" at bounding box center [270, 145] width 223 height 37
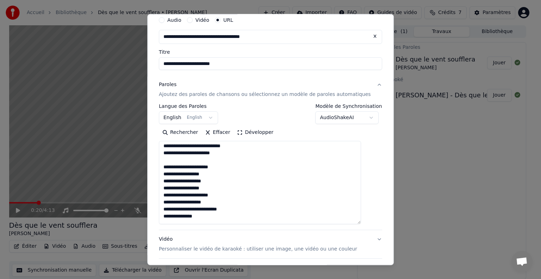
drag, startPoint x: 365, startPoint y: 161, endPoint x: 353, endPoint y: 225, distance: 65.5
click at [353, 225] on textarea "**********" at bounding box center [260, 182] width 202 height 83
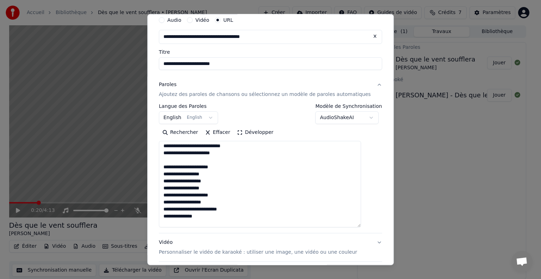
drag, startPoint x: 170, startPoint y: 166, endPoint x: 212, endPoint y: 217, distance: 65.3
click at [212, 217] on textarea "**********" at bounding box center [260, 184] width 202 height 87
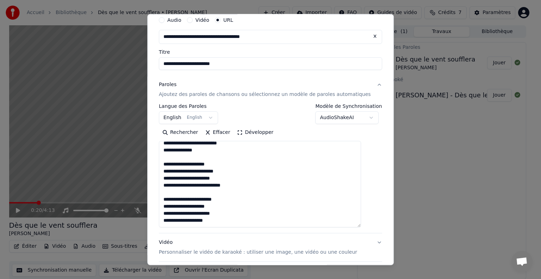
scroll to position [138, 0]
click at [220, 208] on textarea "**********" at bounding box center [260, 184] width 202 height 87
paste textarea "**********"
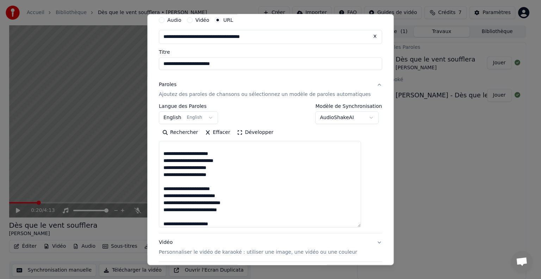
scroll to position [317, 0]
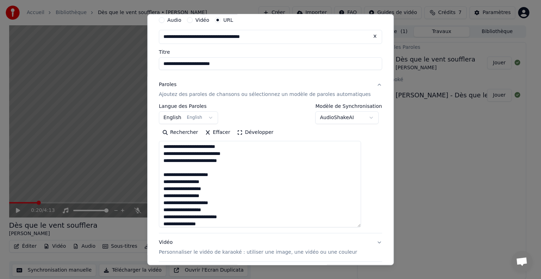
type textarea "**********"
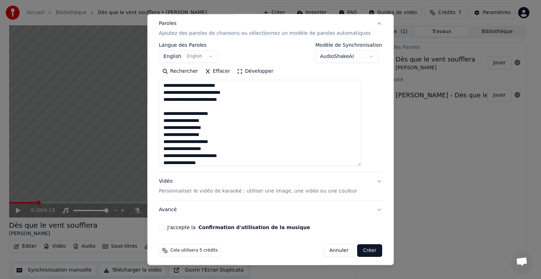
scroll to position [91, 0]
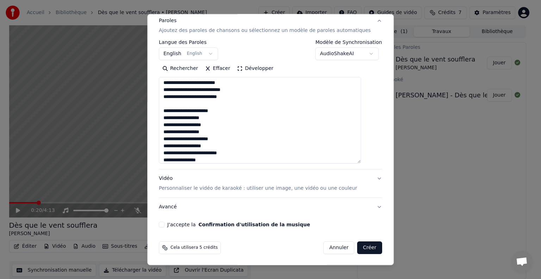
click at [337, 189] on p "Personnaliser le vidéo de karaoké : utiliser une image, une vidéo ou une couleur" at bounding box center [258, 188] width 198 height 7
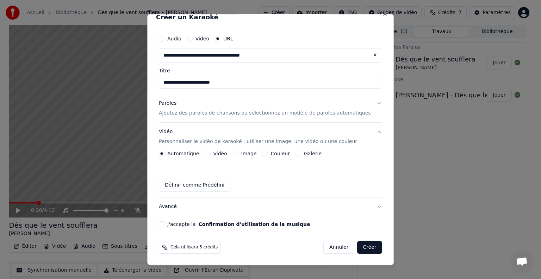
scroll to position [8, 0]
click at [366, 102] on button "Paroles Ajoutez des paroles de chansons ou sélectionnez un modèle de paroles au…" at bounding box center [270, 109] width 223 height 28
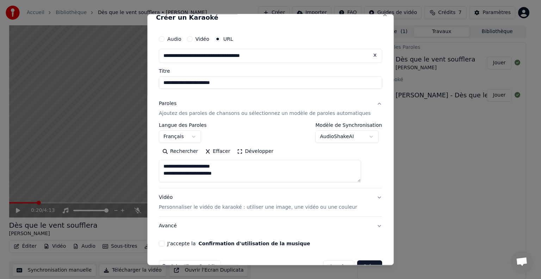
drag, startPoint x: 357, startPoint y: 181, endPoint x: 352, endPoint y: 179, distance: 5.6
click at [352, 179] on textarea at bounding box center [260, 171] width 202 height 23
drag, startPoint x: 352, startPoint y: 180, endPoint x: 352, endPoint y: 191, distance: 11.3
click at [352, 191] on div "**********" at bounding box center [270, 165] width 223 height 141
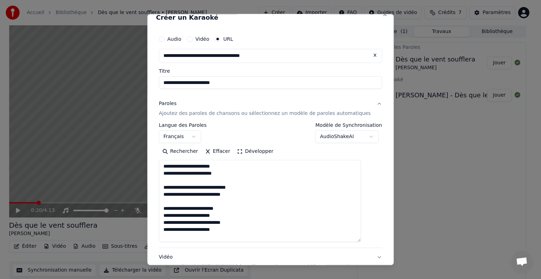
drag, startPoint x: 366, startPoint y: 180, endPoint x: 372, endPoint y: 240, distance: 60.4
click at [372, 240] on div "**********" at bounding box center [270, 140] width 246 height 252
click at [279, 209] on textarea at bounding box center [260, 201] width 202 height 83
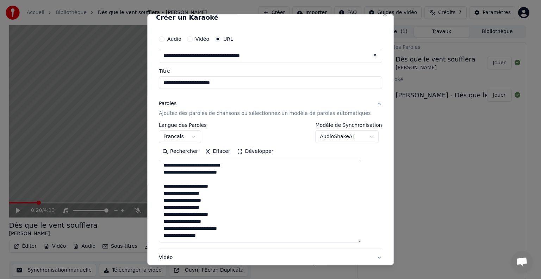
scroll to position [338, 0]
drag, startPoint x: 171, startPoint y: 166, endPoint x: 233, endPoint y: 242, distance: 97.6
click at [233, 242] on textarea at bounding box center [260, 201] width 202 height 83
click at [325, 208] on textarea at bounding box center [260, 201] width 202 height 83
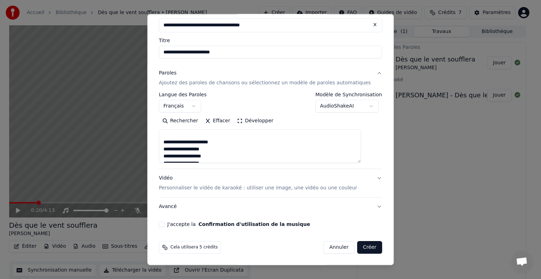
scroll to position [27, 0]
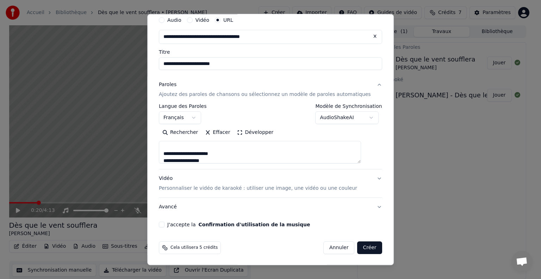
drag, startPoint x: 365, startPoint y: 176, endPoint x: 360, endPoint y: 139, distance: 37.2
click at [360, 139] on div "Rechercher Effacer Développer" at bounding box center [270, 145] width 223 height 37
click at [321, 189] on p "Personnaliser le vidéo de karaoké : utiliser une image, une vidéo ou une couleur" at bounding box center [258, 188] width 198 height 7
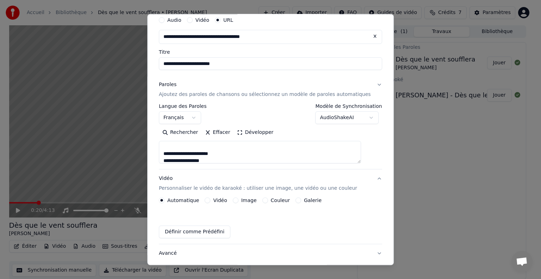
scroll to position [8, 0]
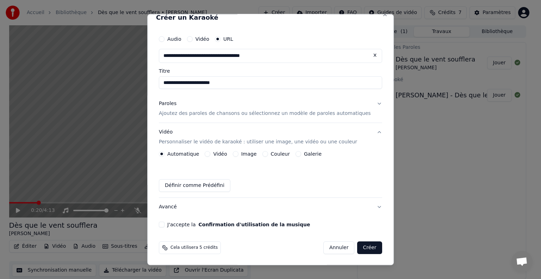
click at [252, 155] on label "Image" at bounding box center [248, 154] width 15 height 5
click at [238, 155] on button "Image" at bounding box center [236, 154] width 6 height 6
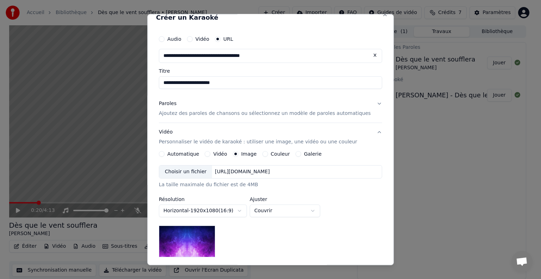
click at [284, 155] on label "Couleur" at bounding box center [280, 154] width 19 height 5
click at [268, 155] on button "Couleur" at bounding box center [265, 154] width 6 height 6
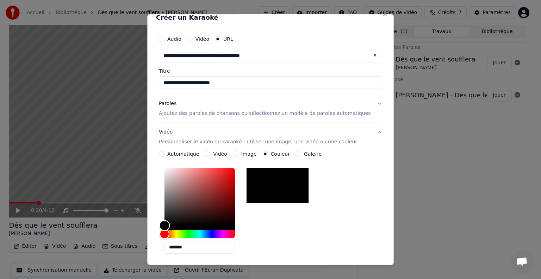
click at [170, 225] on div "Color" at bounding box center [164, 225] width 11 height 11
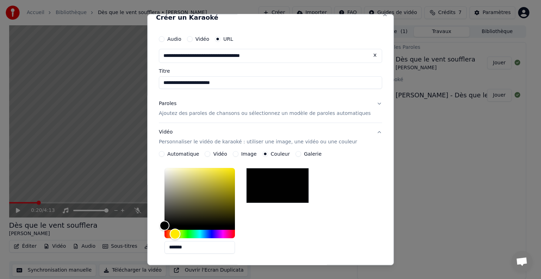
drag, startPoint x: 172, startPoint y: 233, endPoint x: 183, endPoint y: 232, distance: 10.9
click at [181, 232] on div "Hue" at bounding box center [175, 234] width 11 height 11
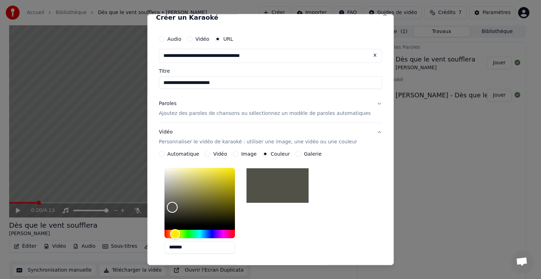
drag, startPoint x: 173, startPoint y: 225, endPoint x: 180, endPoint y: 207, distance: 19.7
click at [178, 207] on div "Color" at bounding box center [172, 207] width 11 height 11
click at [179, 232] on div "Hue" at bounding box center [174, 234] width 11 height 11
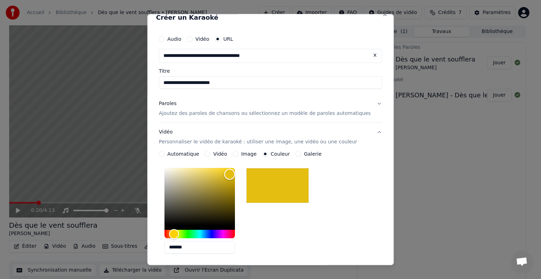
drag, startPoint x: 179, startPoint y: 207, endPoint x: 237, endPoint y: 174, distance: 67.0
click at [235, 174] on div "Color" at bounding box center [229, 174] width 11 height 11
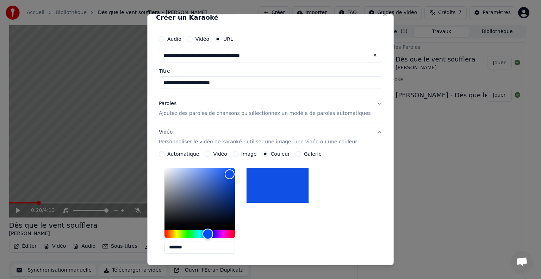
type input "*******"
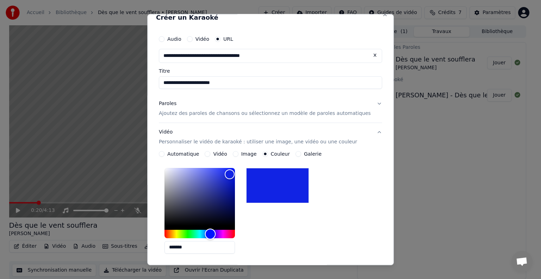
drag, startPoint x: 180, startPoint y: 233, endPoint x: 218, endPoint y: 234, distance: 38.0
click at [216, 234] on div "Hue" at bounding box center [210, 234] width 11 height 11
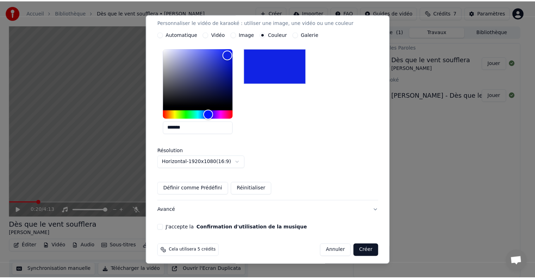
scroll to position [132, 0]
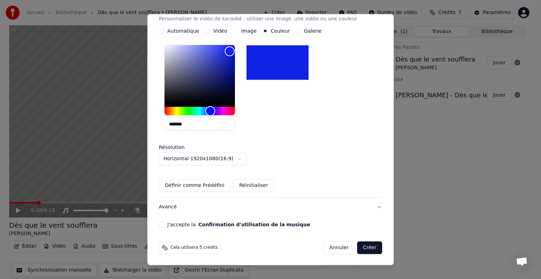
click at [164, 225] on button "J'accepte la Confirmation d'utilisation de la musique" at bounding box center [162, 225] width 6 height 6
click at [357, 246] on button "Créer" at bounding box center [369, 248] width 25 height 13
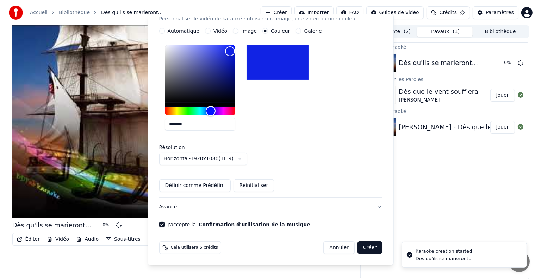
scroll to position [8, 0]
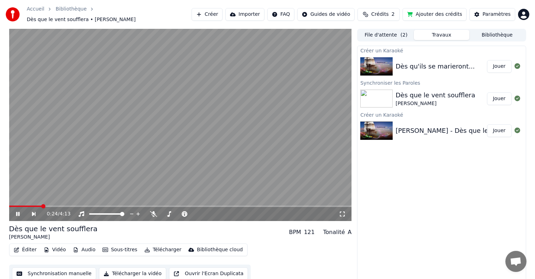
click at [15, 212] on icon at bounding box center [23, 215] width 16 height 6
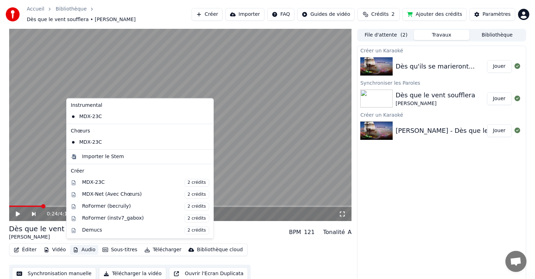
click at [78, 248] on button "Audio" at bounding box center [84, 250] width 28 height 10
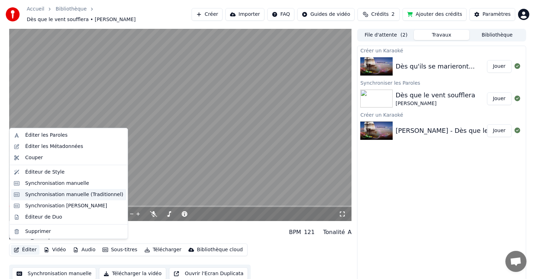
click at [45, 196] on div "Synchronisation manuelle (Traditionnel)" at bounding box center [74, 194] width 98 height 7
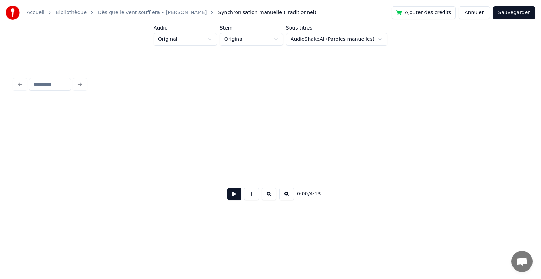
scroll to position [0, 611]
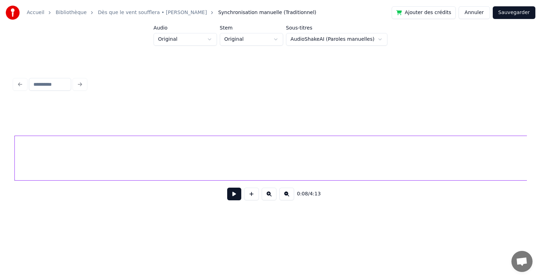
click at [472, 12] on button "Annuler" at bounding box center [473, 12] width 31 height 13
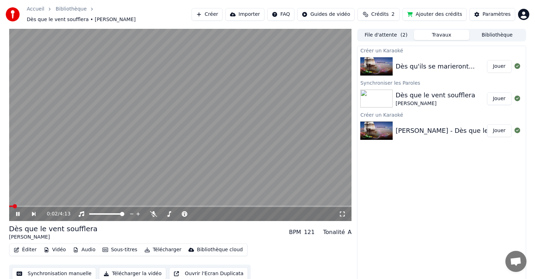
click at [16, 212] on icon at bounding box center [18, 214] width 4 height 4
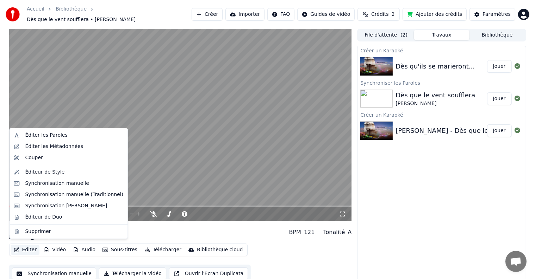
click at [26, 248] on button "Éditer" at bounding box center [25, 250] width 29 height 10
click at [40, 206] on div "Synchronisation [PERSON_NAME]" at bounding box center [66, 206] width 82 height 7
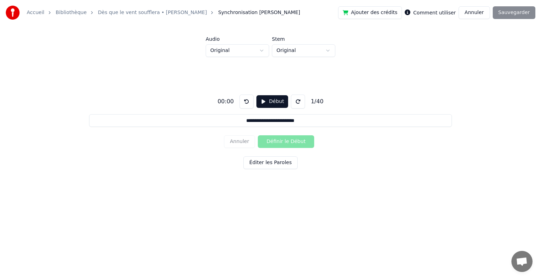
drag, startPoint x: 242, startPoint y: 120, endPoint x: 298, endPoint y: 124, distance: 56.7
click at [298, 124] on input "**********" at bounding box center [270, 120] width 362 height 13
click at [260, 101] on button "Début" at bounding box center [272, 101] width 32 height 13
click at [265, 144] on button "Définir le Début" at bounding box center [286, 141] width 56 height 13
